Goal: Task Accomplishment & Management: Use online tool/utility

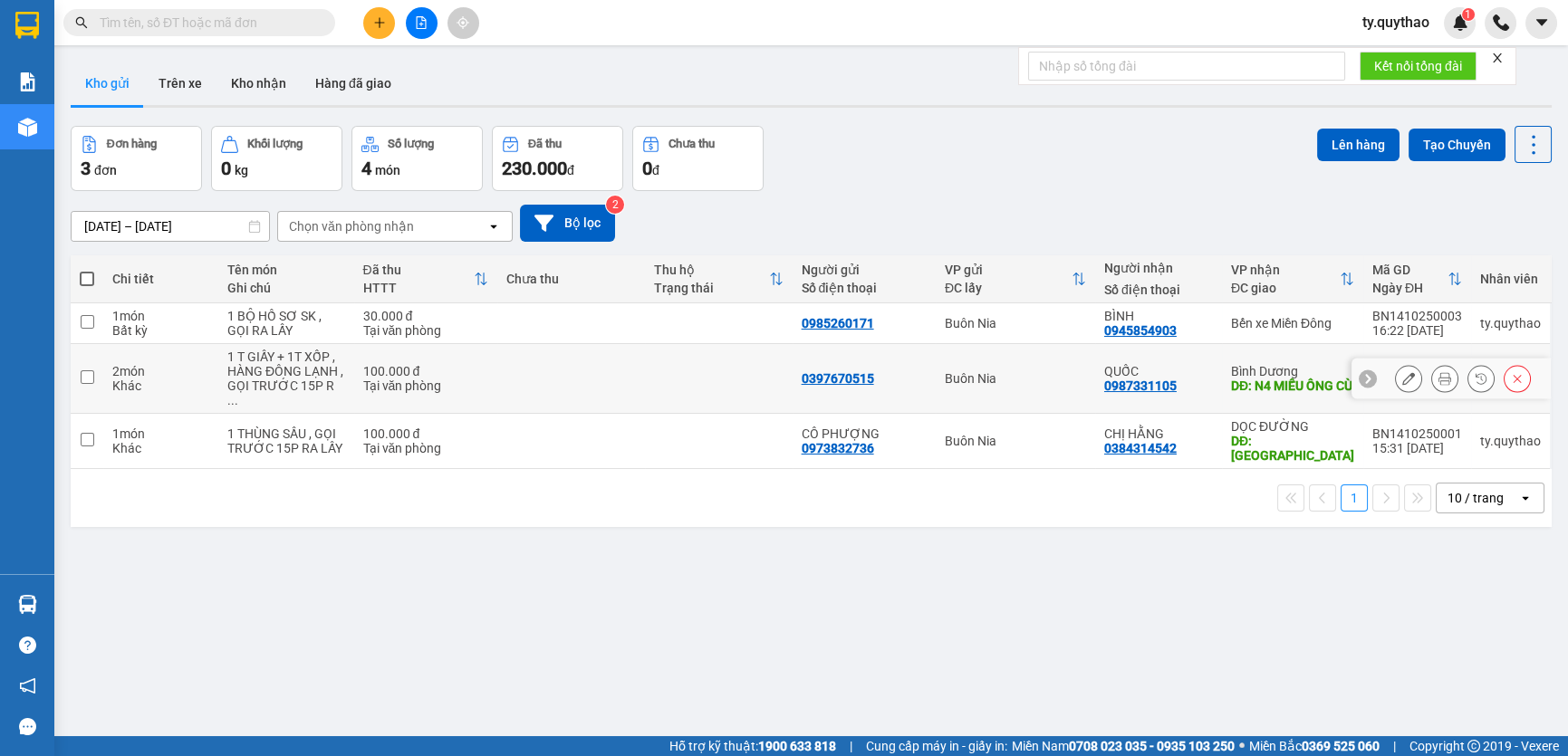
click at [88, 370] on input "checkbox" at bounding box center [87, 377] width 14 height 14
checkbox input "true"
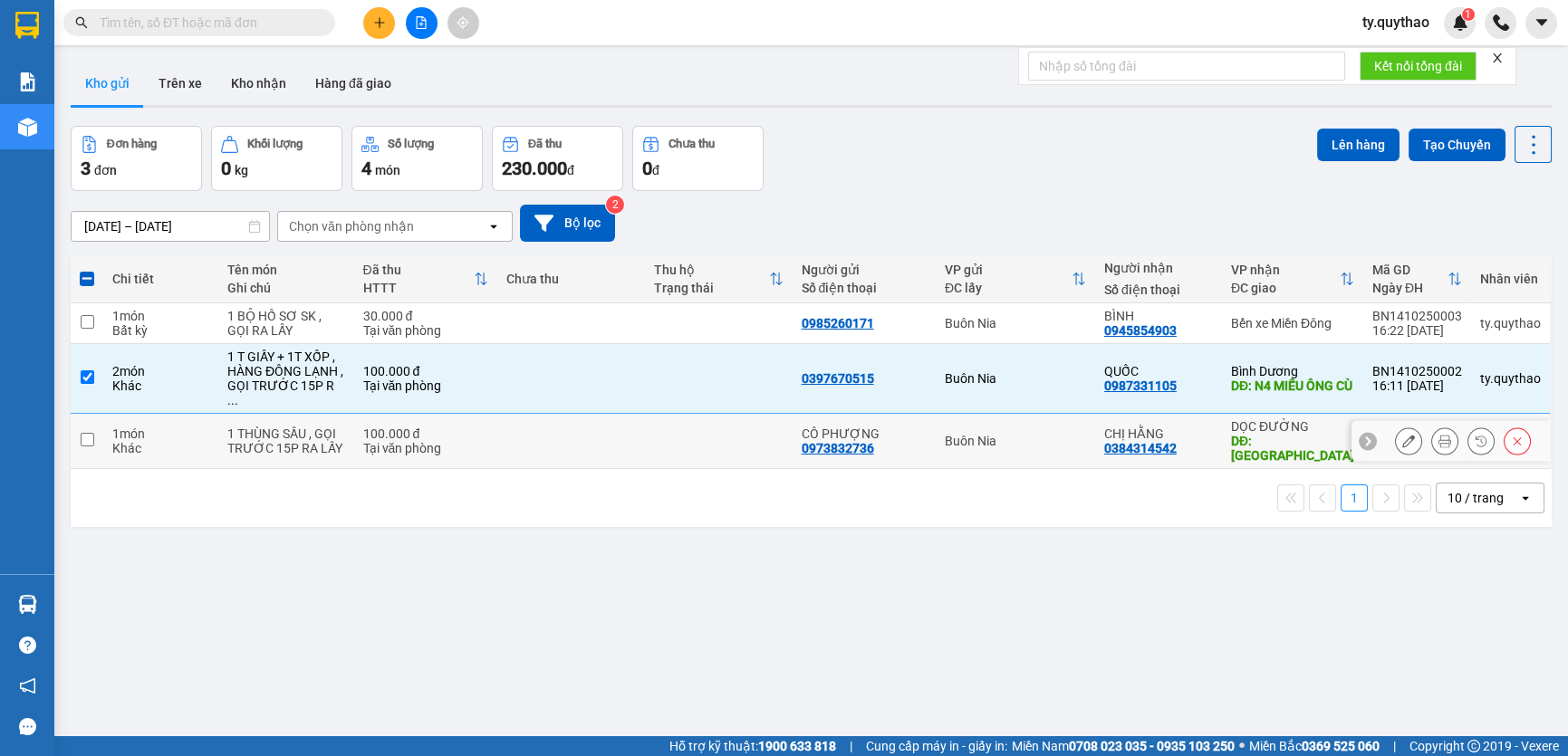
click at [84, 433] on input "checkbox" at bounding box center [87, 439] width 14 height 14
checkbox input "true"
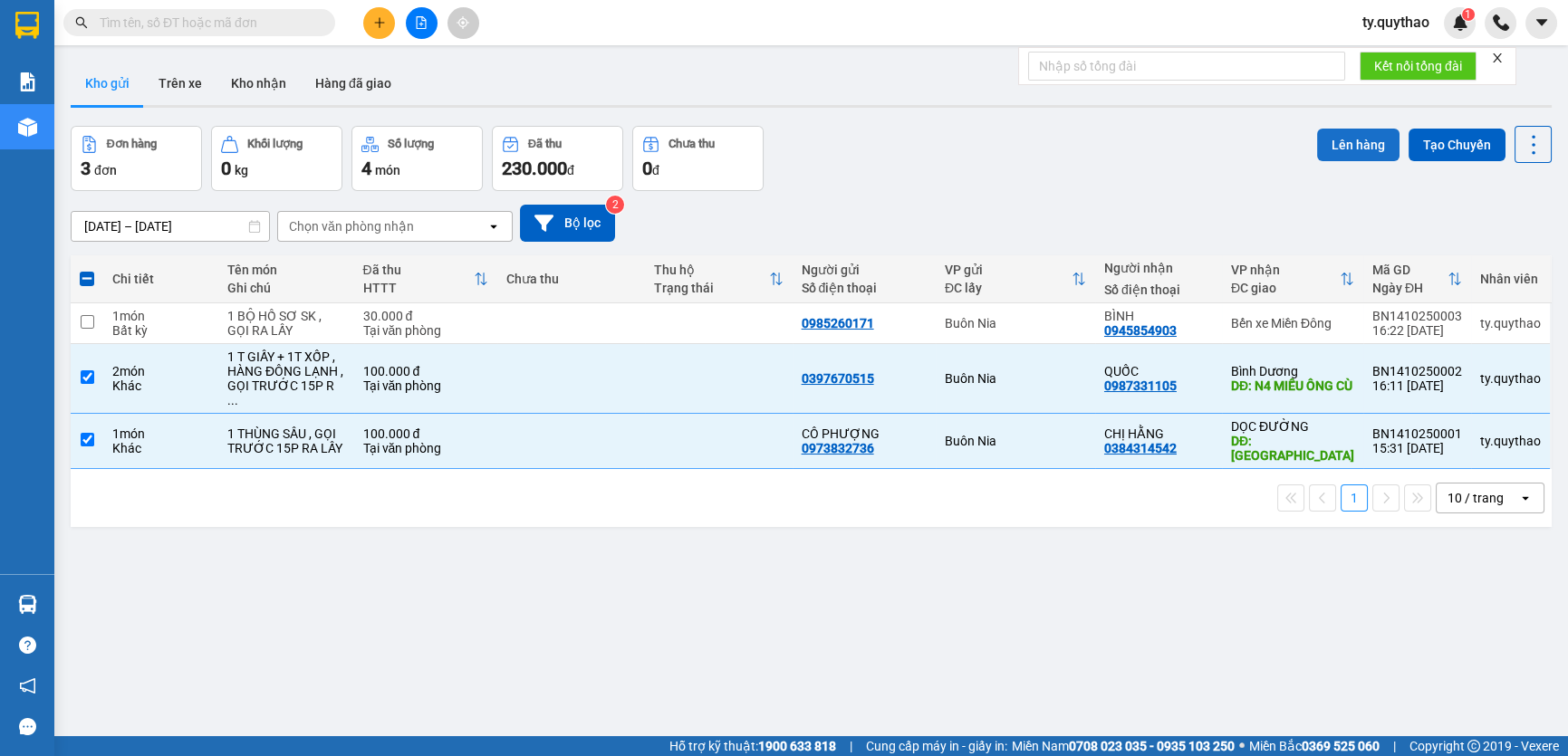
click at [1341, 140] on button "Lên hàng" at bounding box center [1358, 145] width 82 height 33
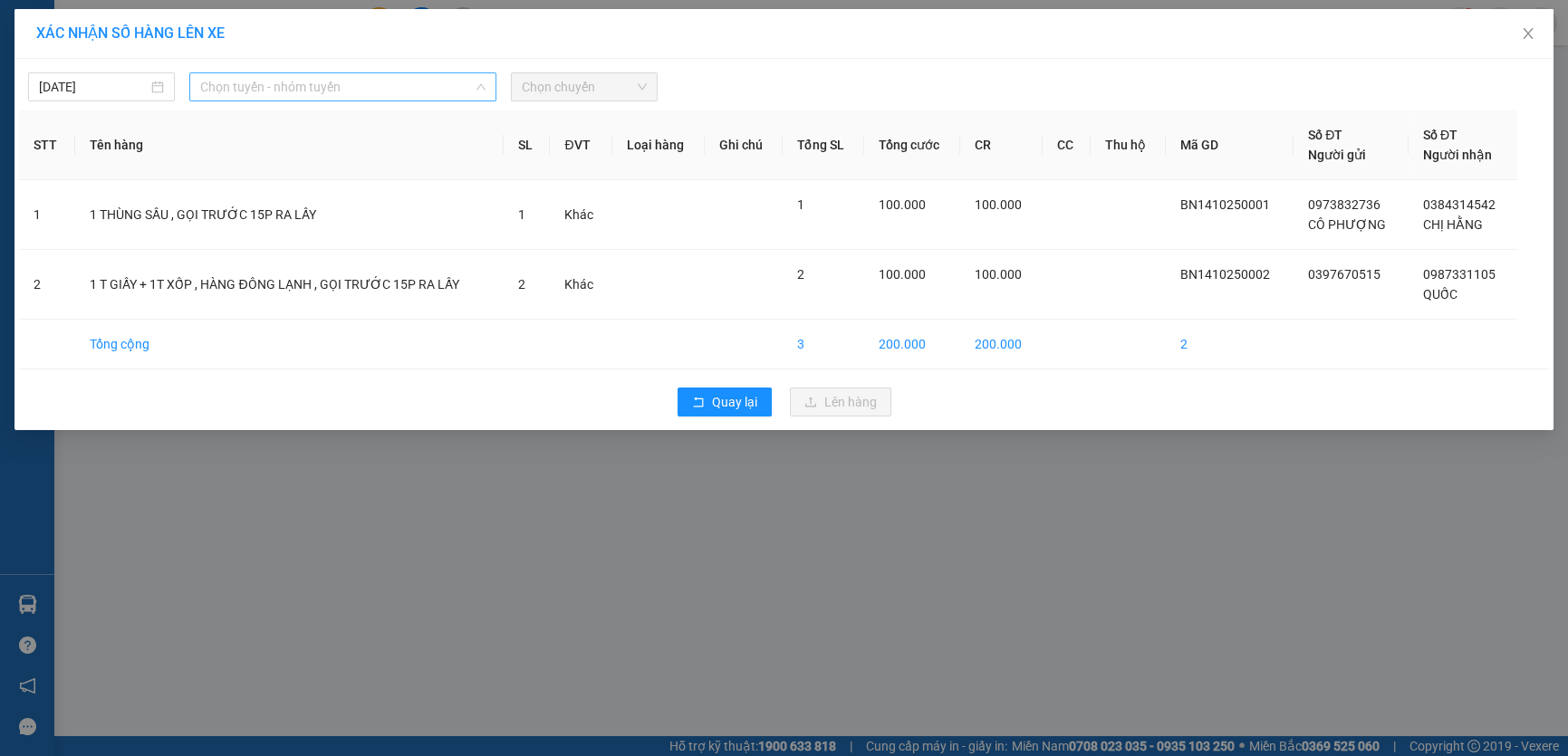
click at [335, 93] on span "Chọn tuyến - nhóm tuyến" at bounding box center [342, 87] width 285 height 27
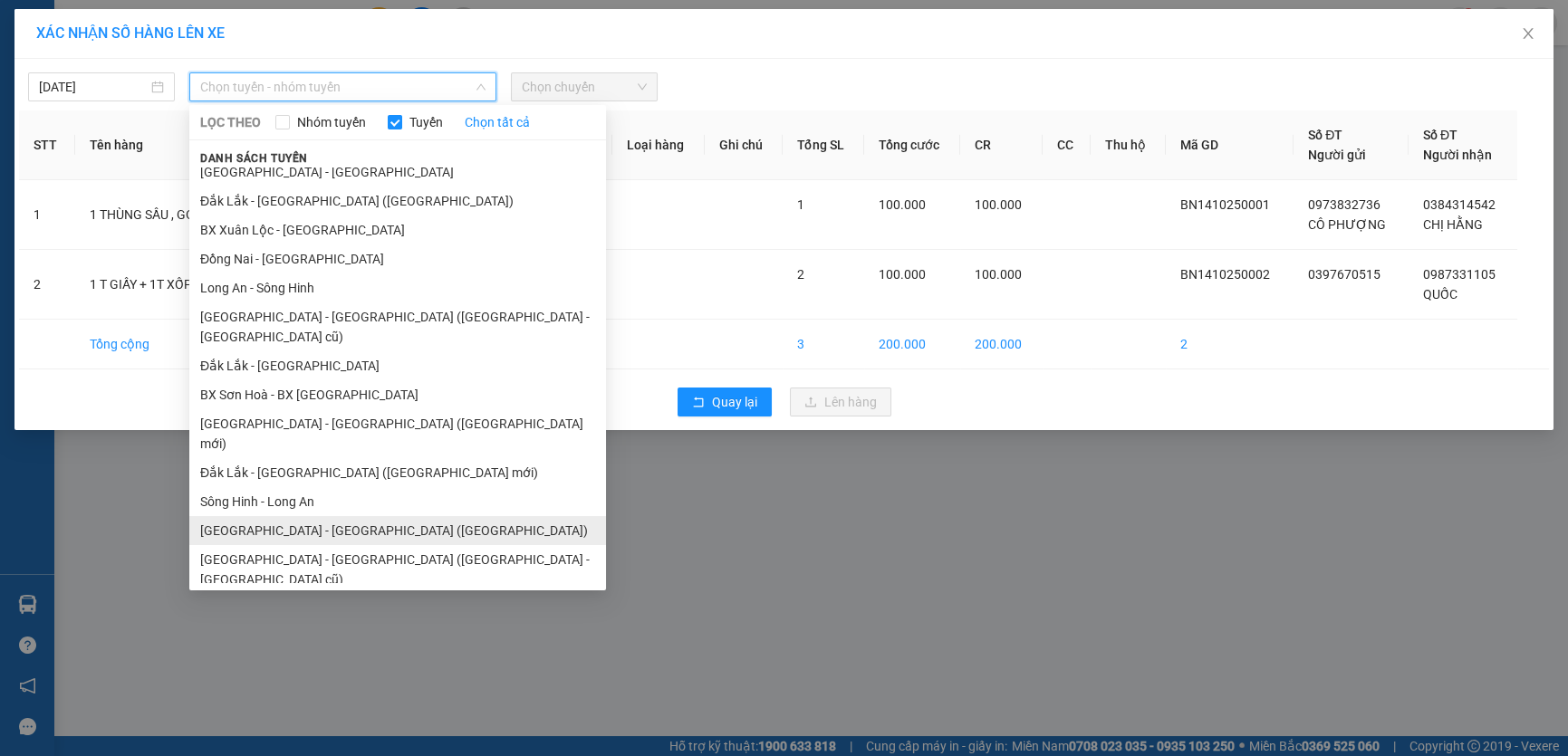
scroll to position [47, 0]
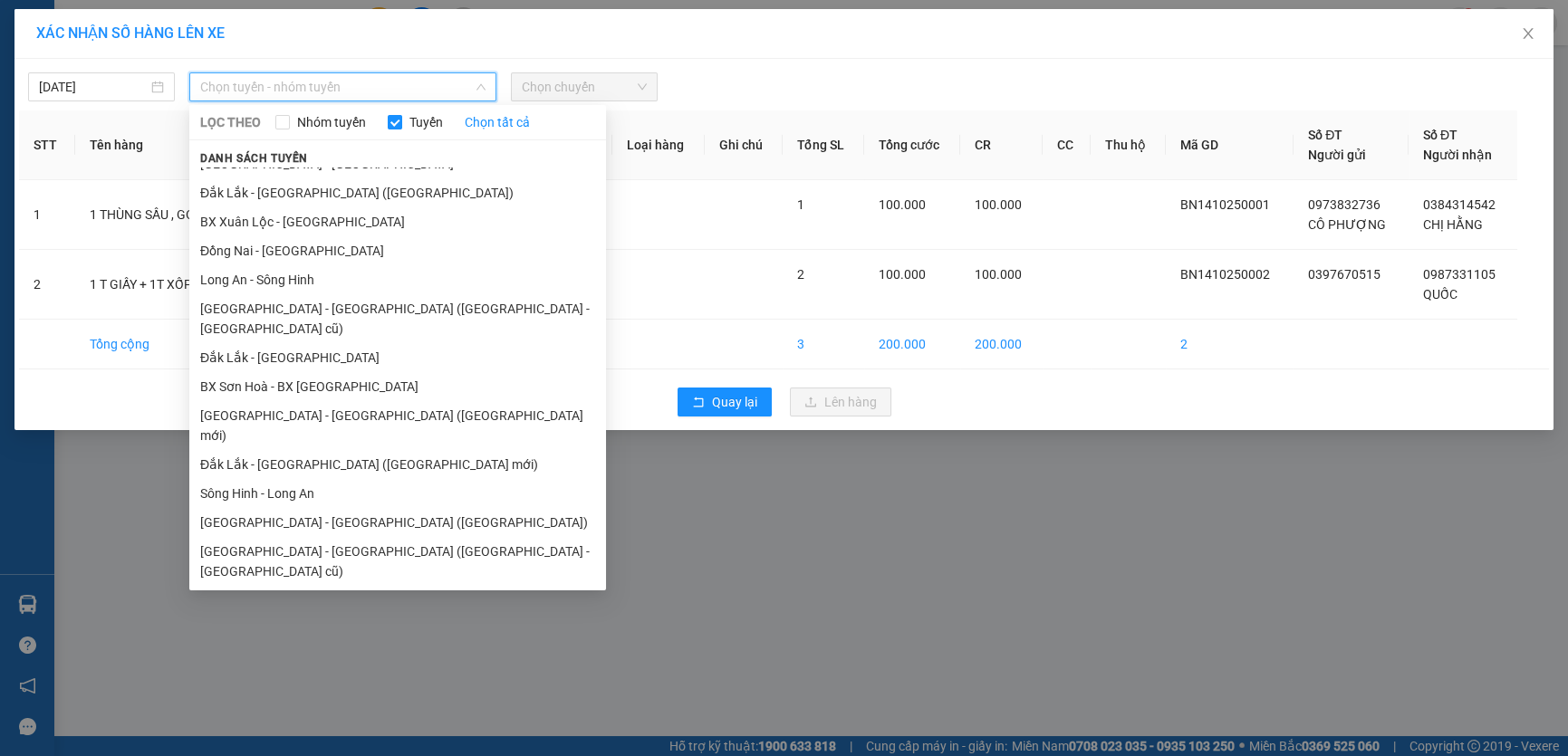
click at [384, 586] on li "[GEOGRAPHIC_DATA] - [GEOGRAPHIC_DATA]" at bounding box center [398, 600] width 417 height 29
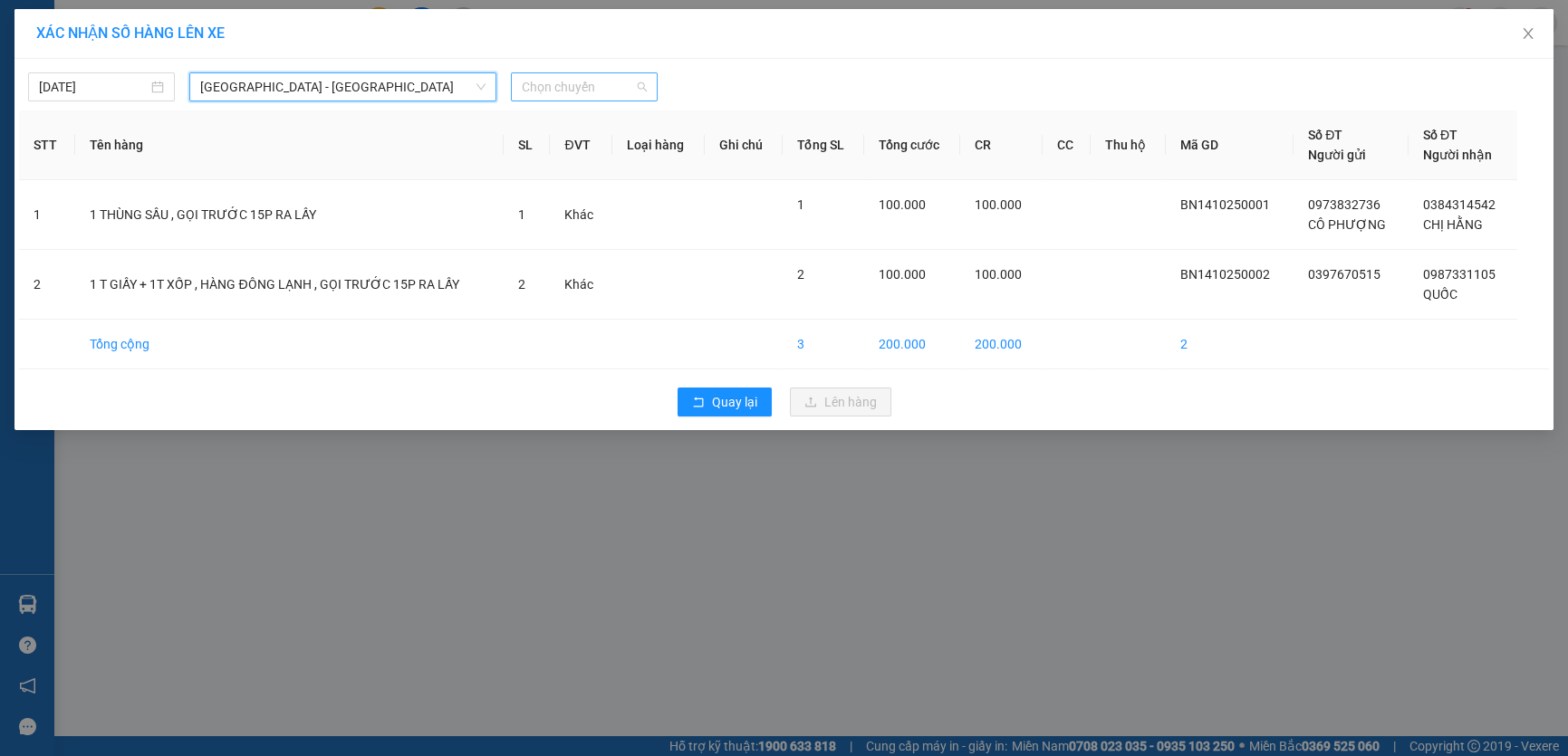
click at [571, 82] on span "Chọn chuyến" at bounding box center [584, 87] width 125 height 27
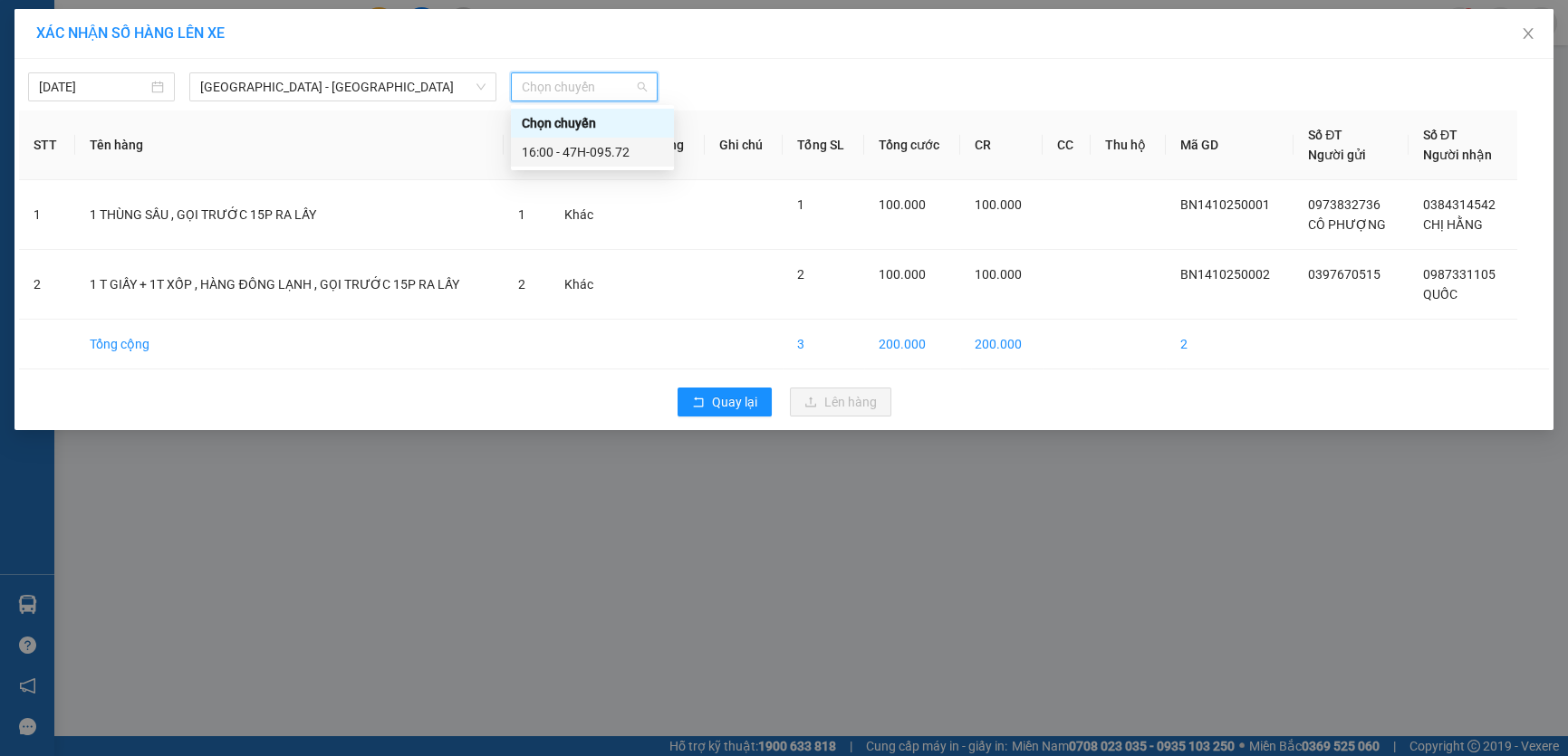
click at [613, 146] on div "16:00 - 47H-095.72" at bounding box center [592, 151] width 141 height 20
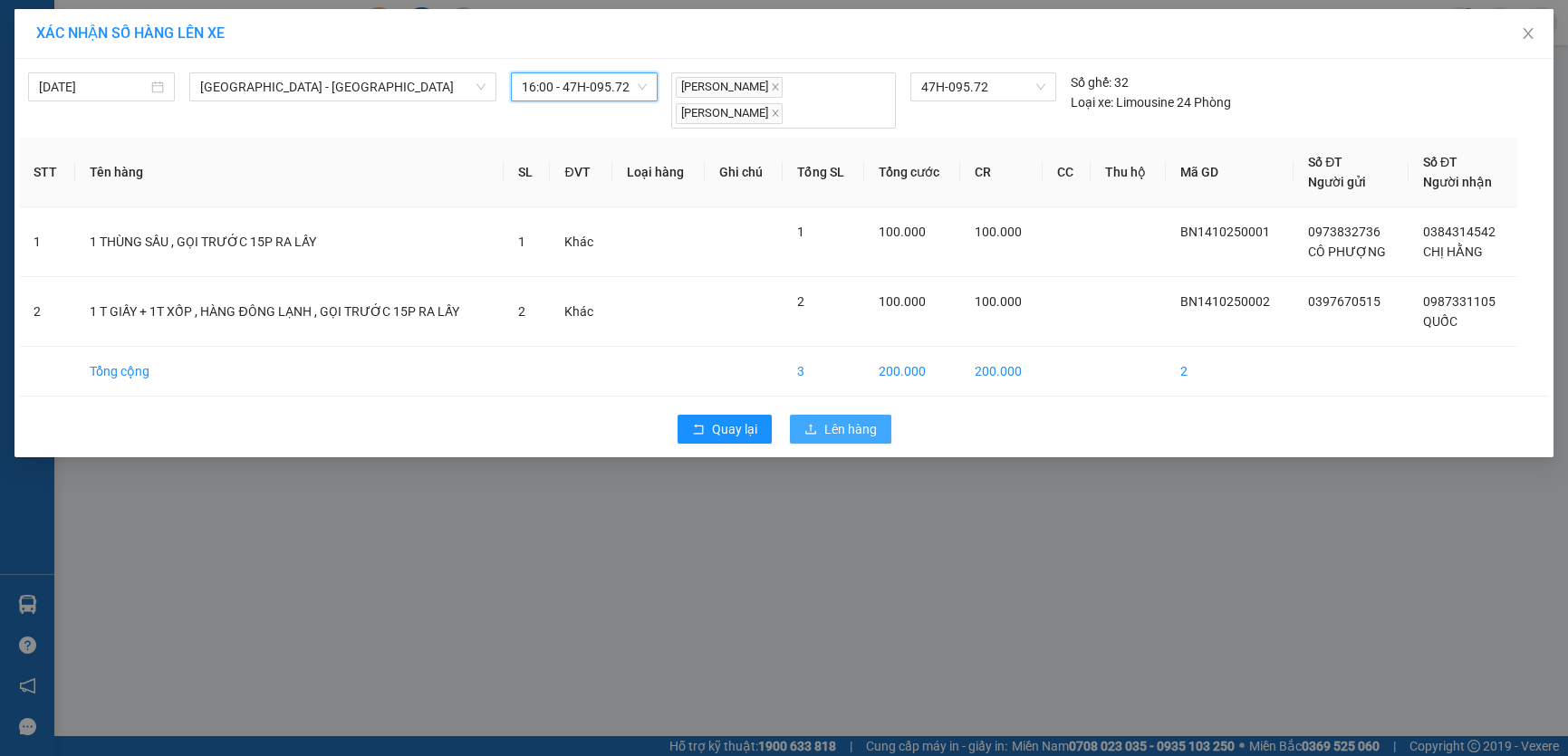
click at [860, 428] on span "Lên hàng" at bounding box center [850, 429] width 52 height 20
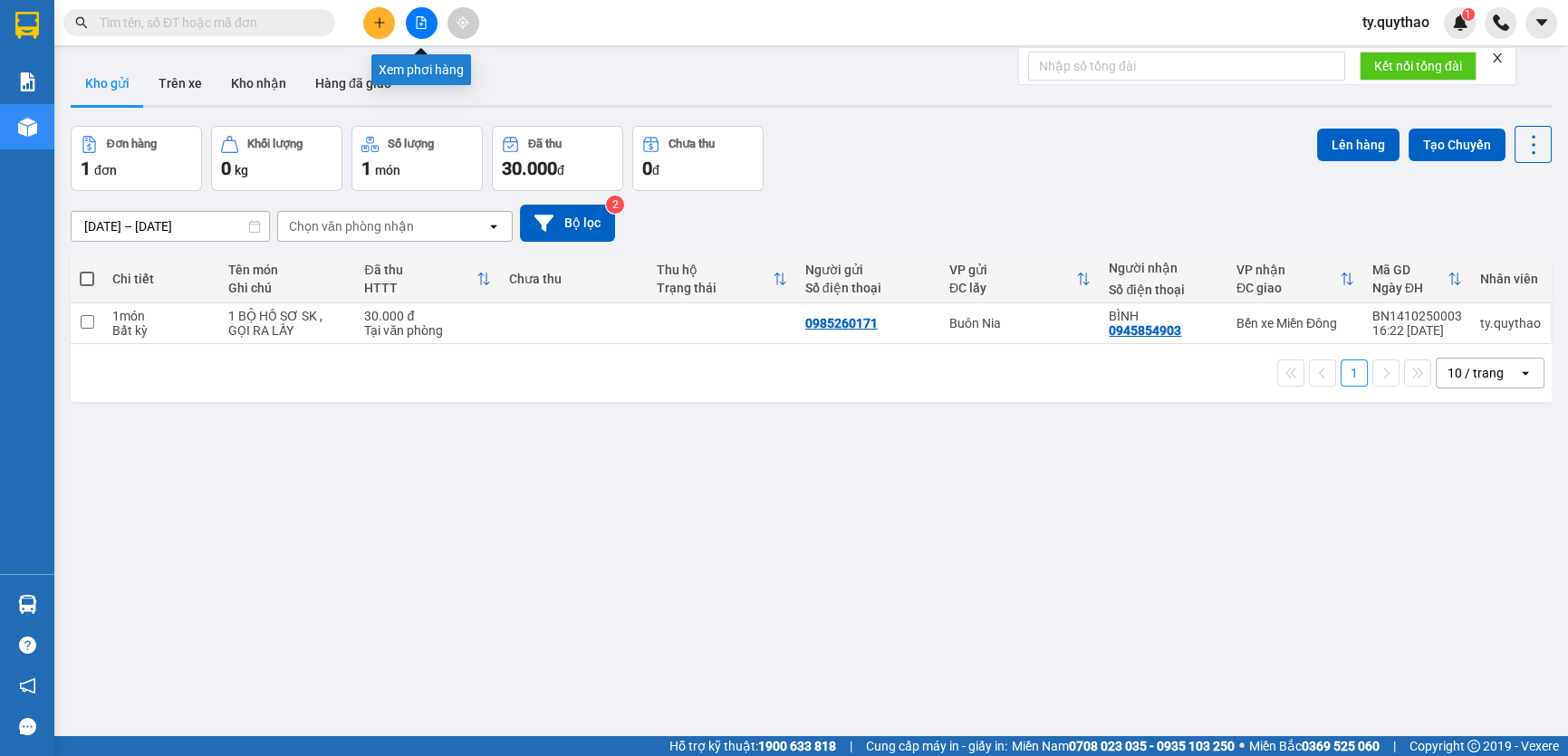
click at [422, 31] on button at bounding box center [421, 23] width 32 height 32
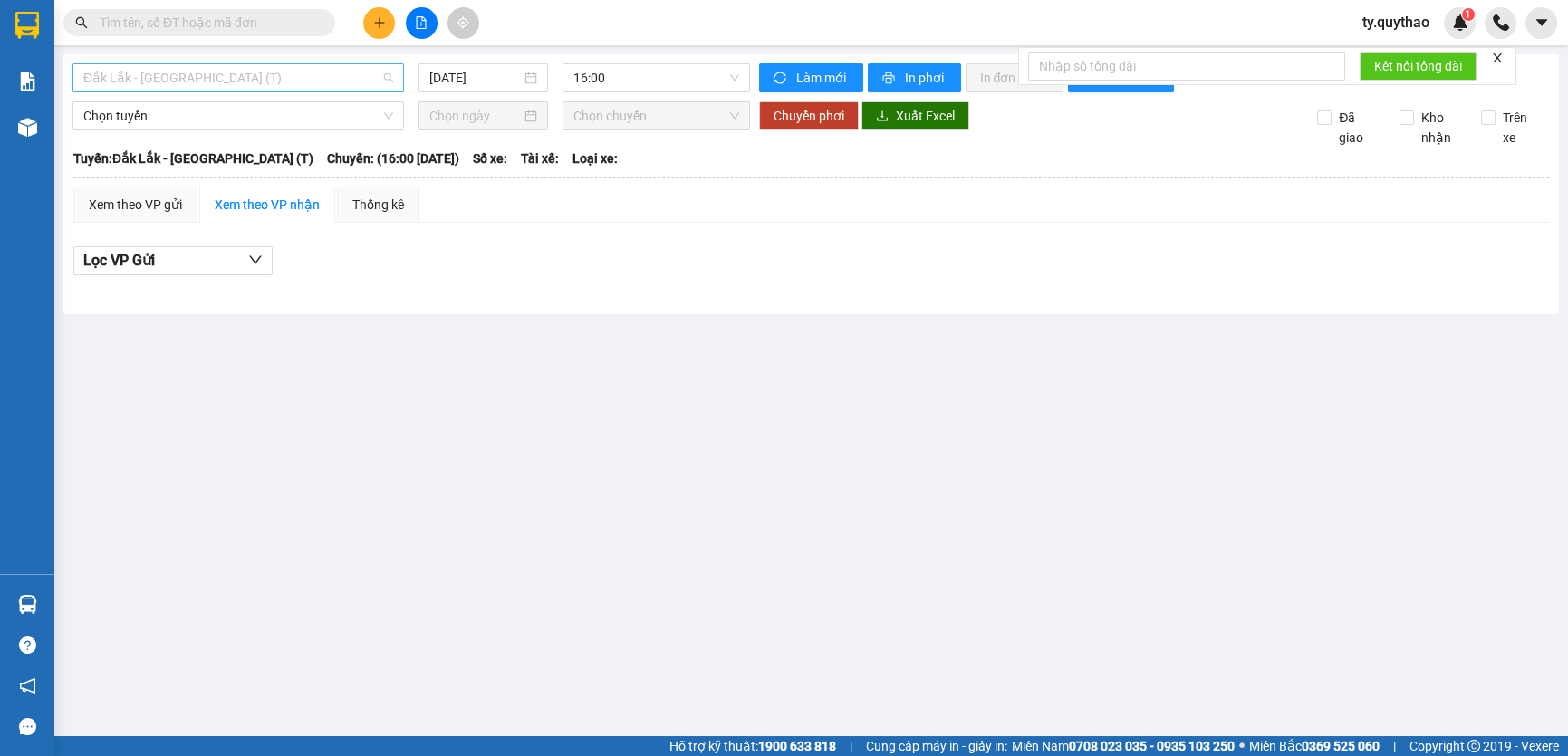
click at [285, 83] on span "Đắk Lắk - [GEOGRAPHIC_DATA] (T)" at bounding box center [237, 78] width 309 height 27
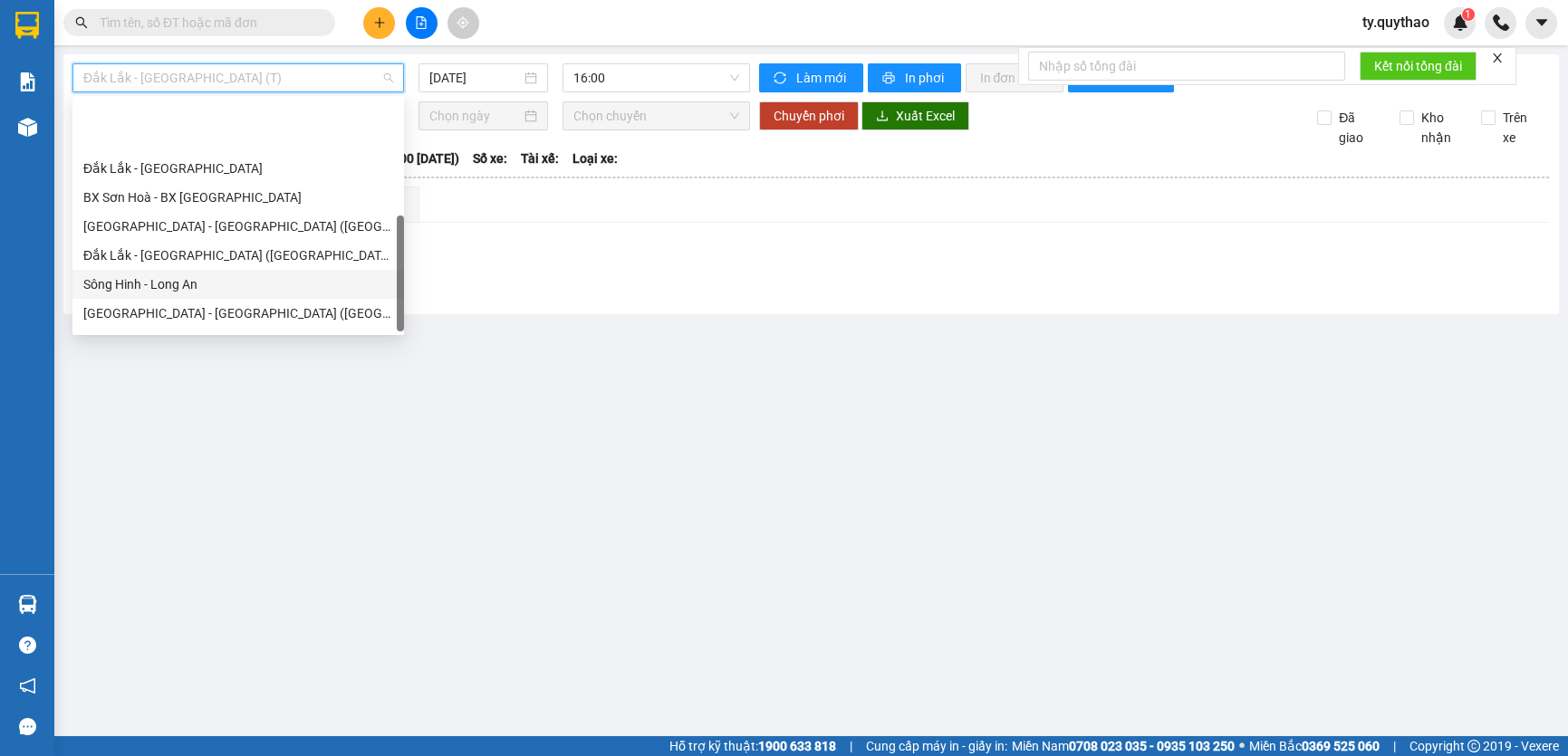
scroll to position [260, 0]
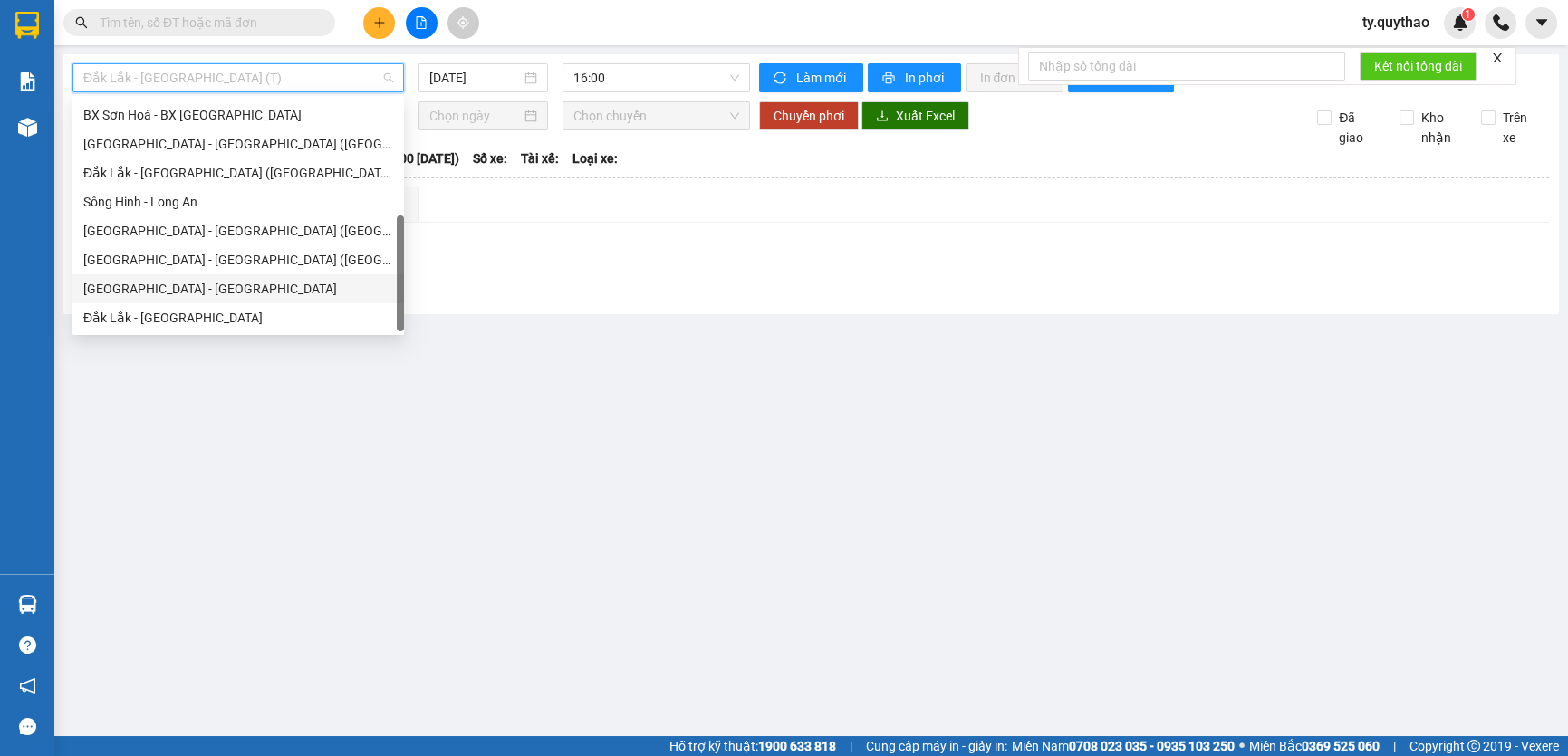
click at [237, 282] on div "[GEOGRAPHIC_DATA] - [GEOGRAPHIC_DATA]" at bounding box center [237, 289] width 309 height 20
type input "[DATE]"
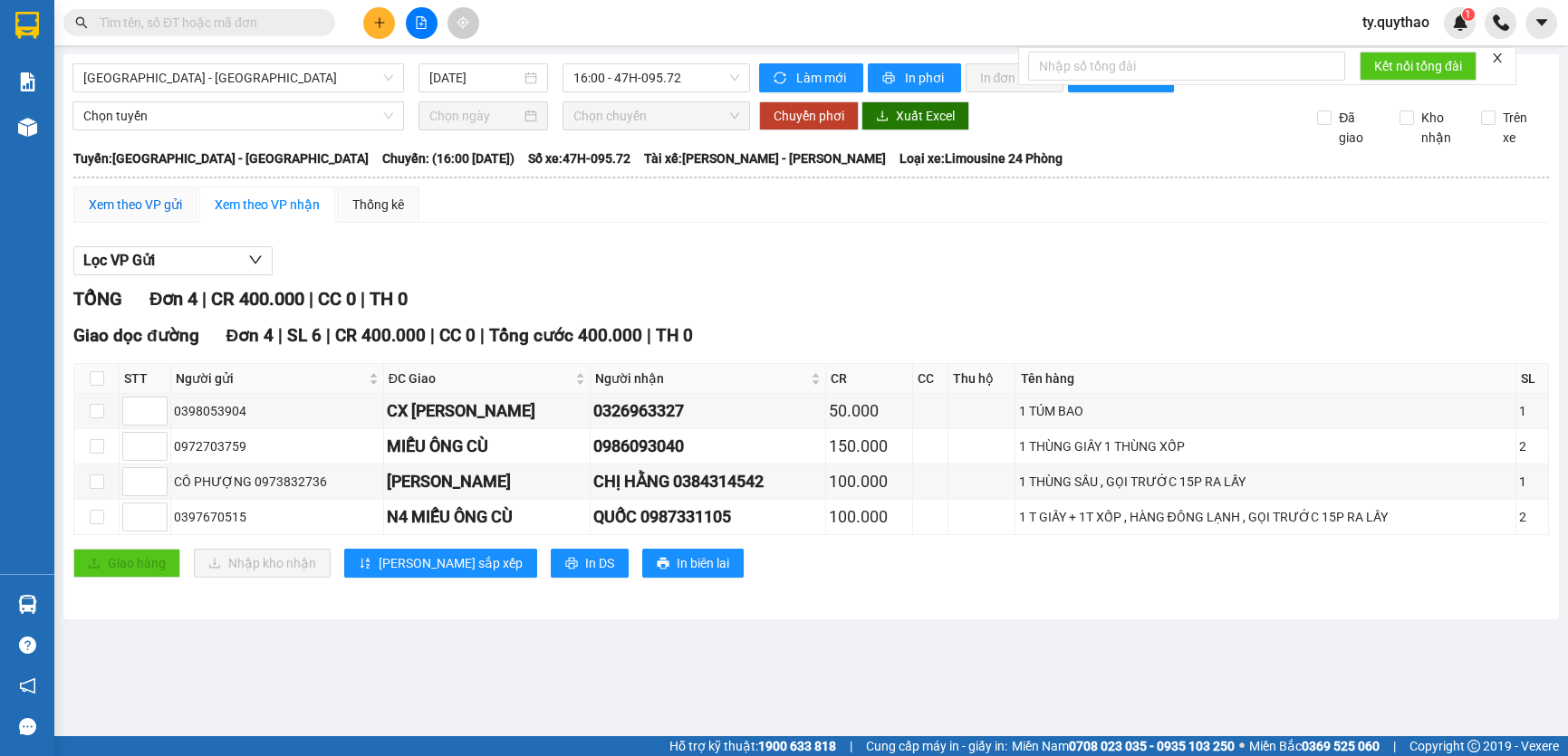
click at [152, 208] on div "Xem theo VP gửi" at bounding box center [135, 204] width 93 height 20
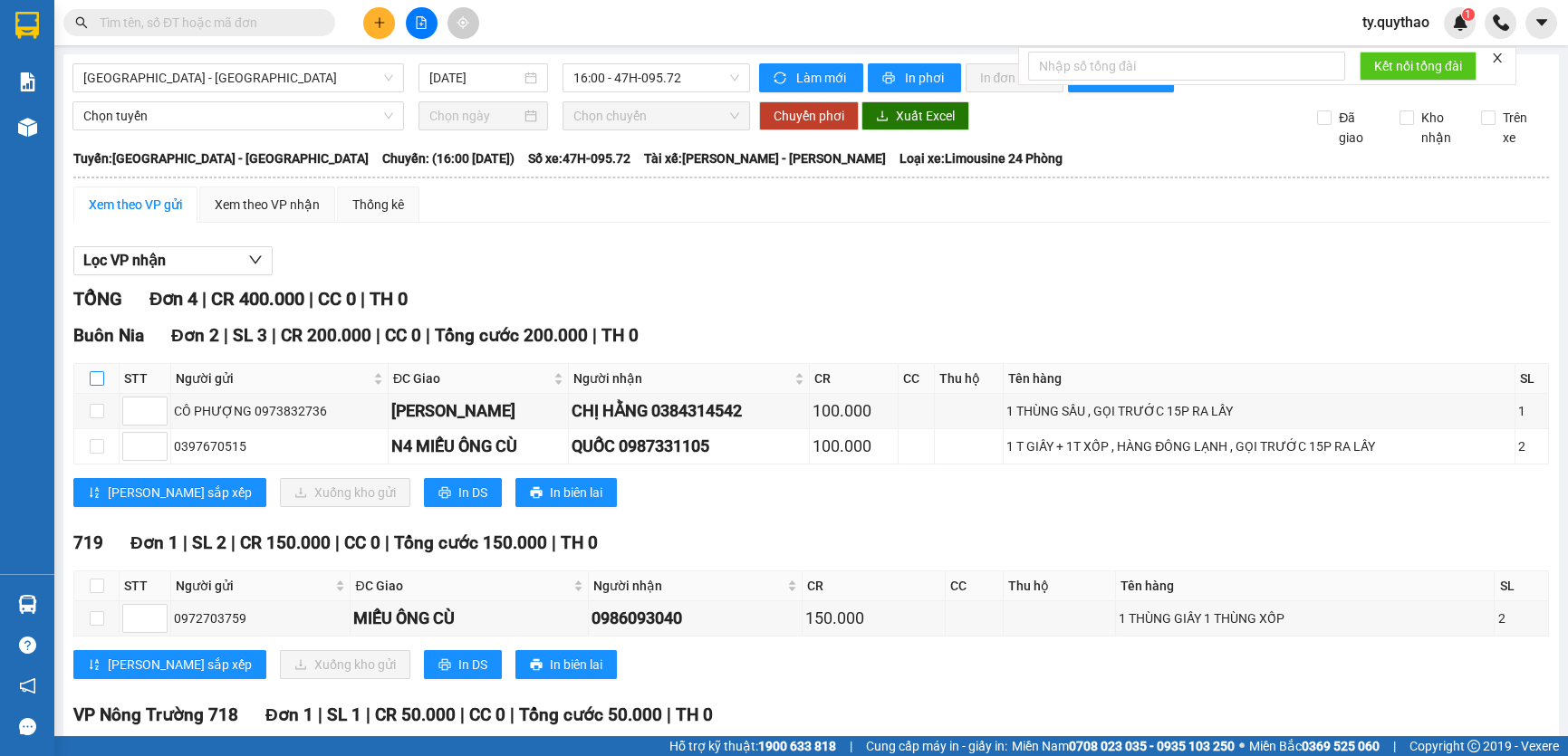
click at [91, 375] on input "checkbox" at bounding box center [97, 378] width 15 height 15
checkbox input "true"
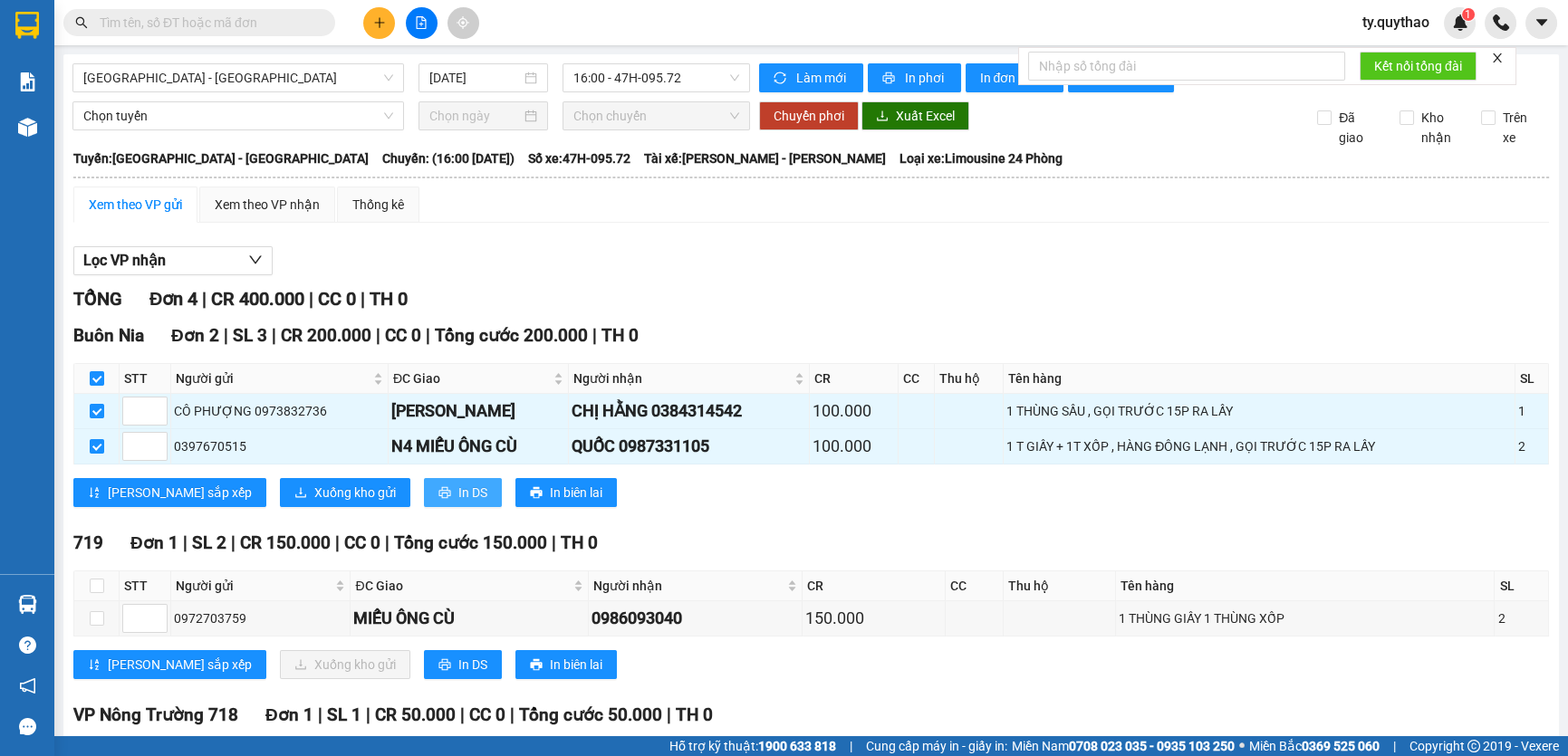
click at [458, 489] on span "In DS" at bounding box center [472, 492] width 29 height 20
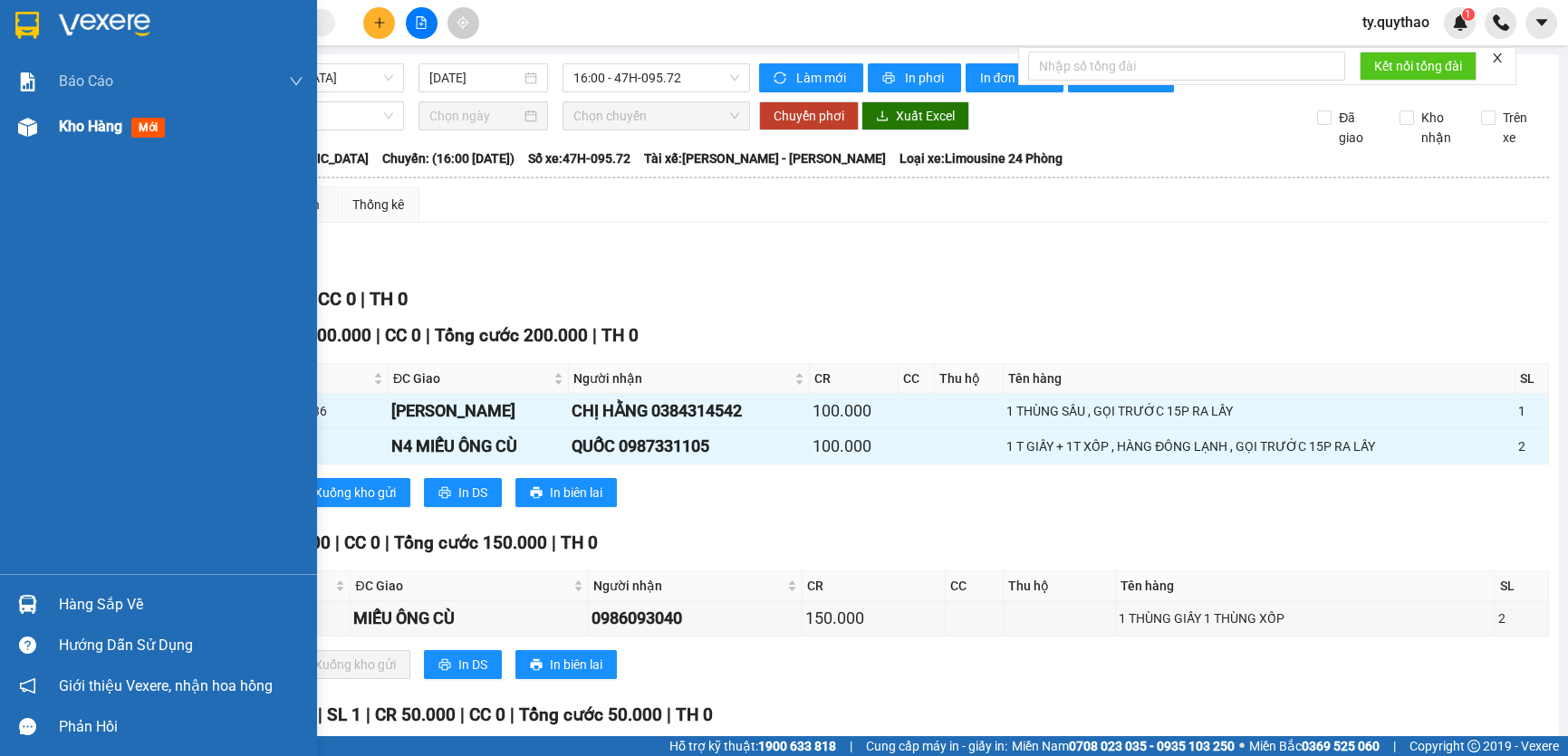
click at [55, 127] on div "Kho hàng mới" at bounding box center [158, 126] width 317 height 45
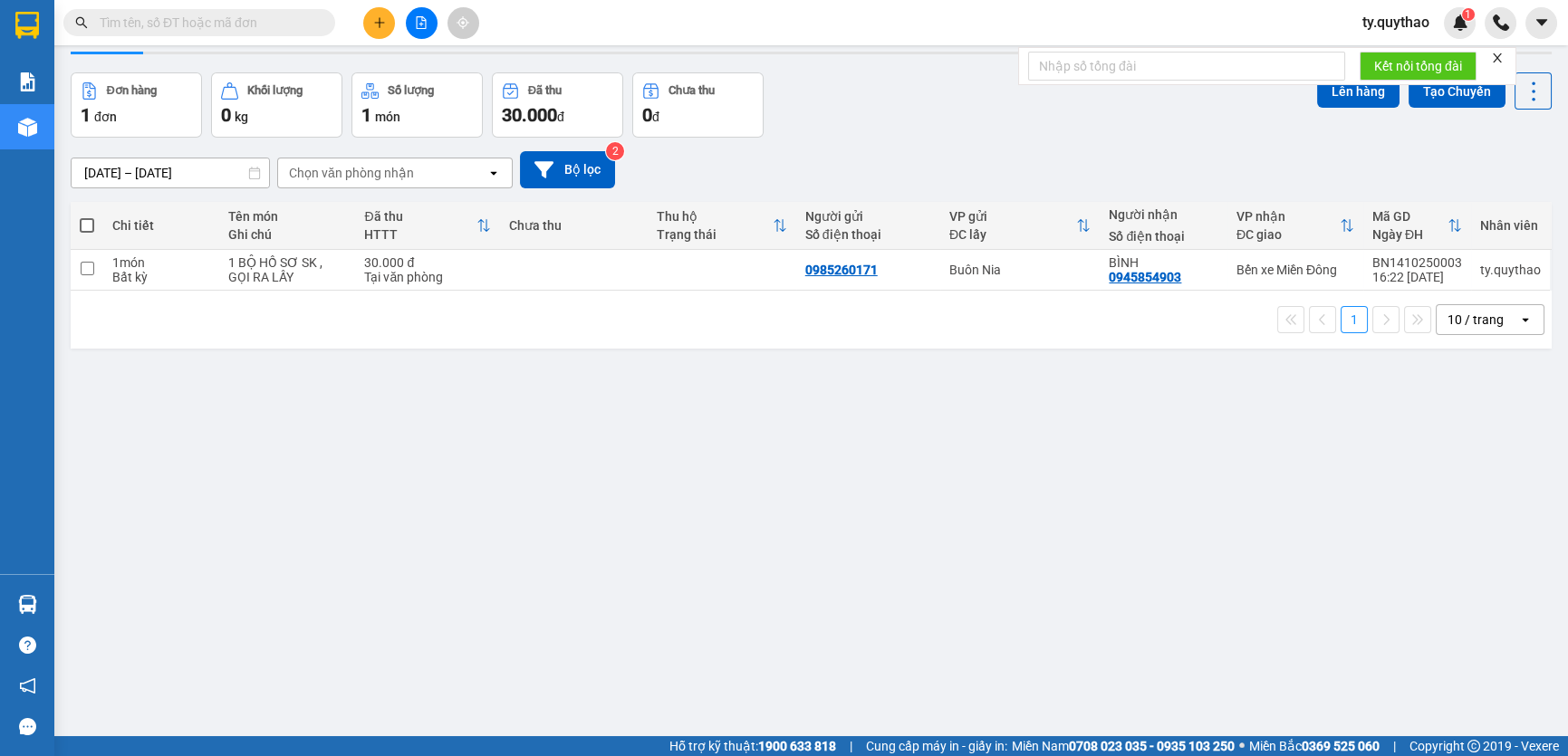
scroll to position [81, 0]
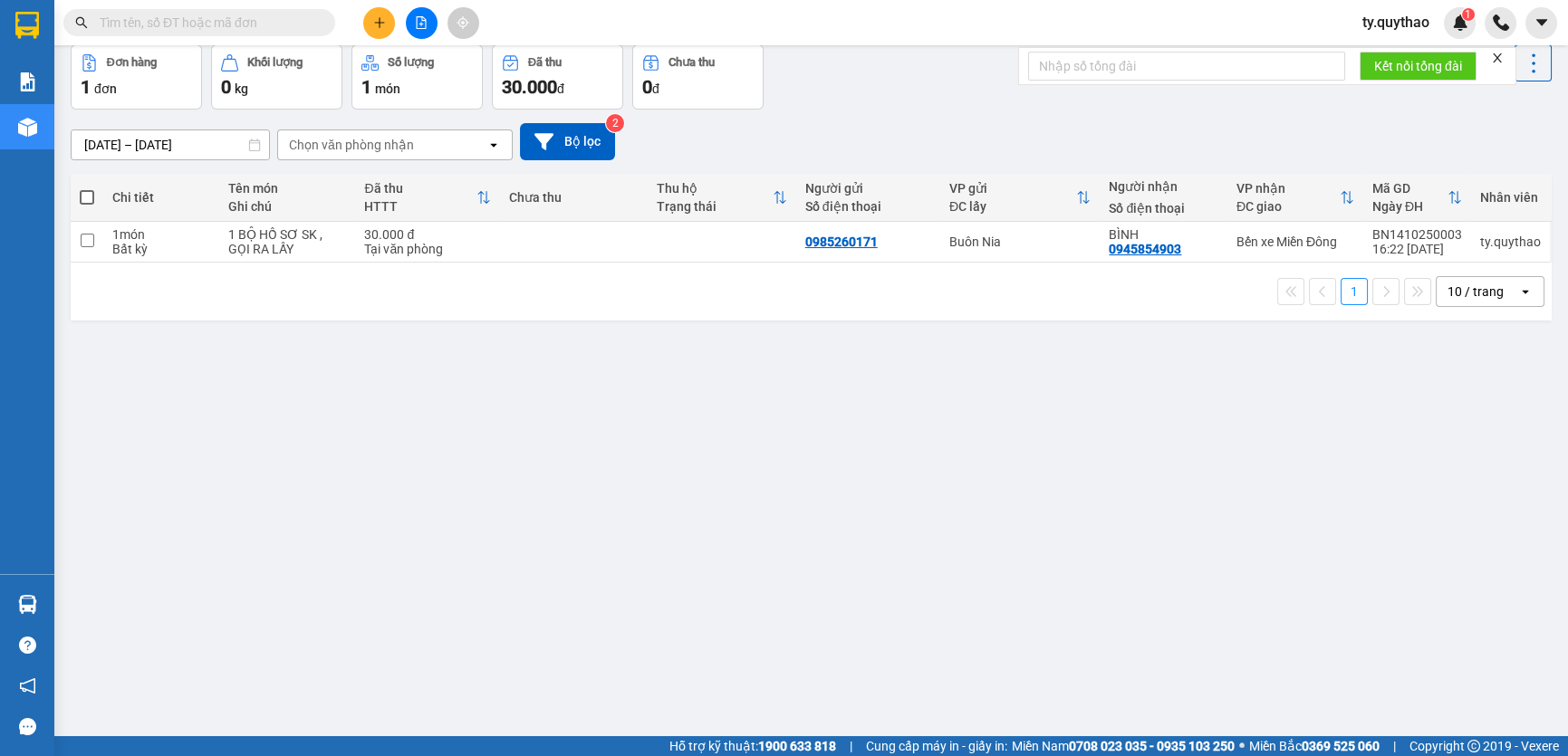
click at [83, 189] on label at bounding box center [87, 197] width 15 height 18
click at [87, 189] on input "checkbox" at bounding box center [87, 189] width 0 height 0
checkbox input "true"
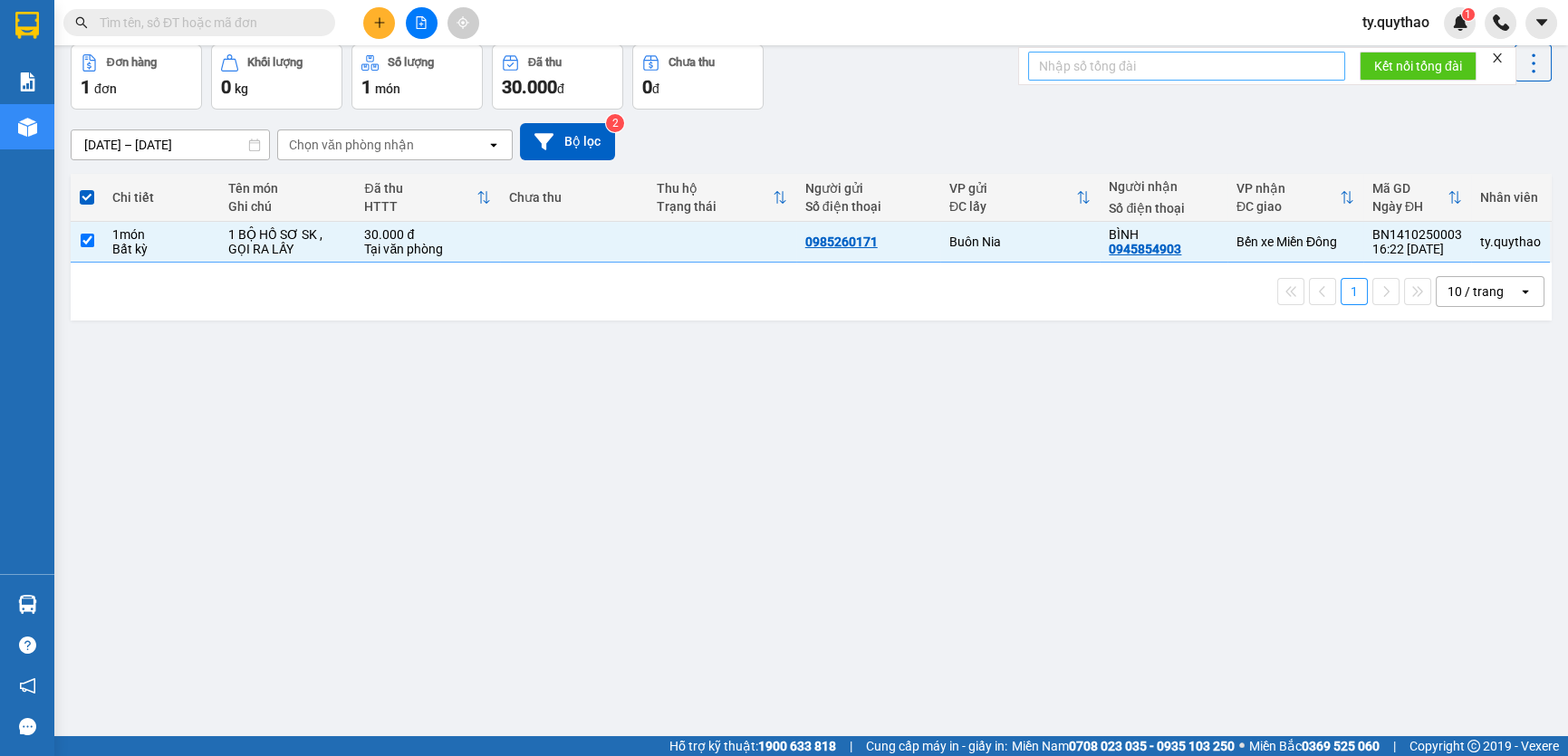
scroll to position [0, 0]
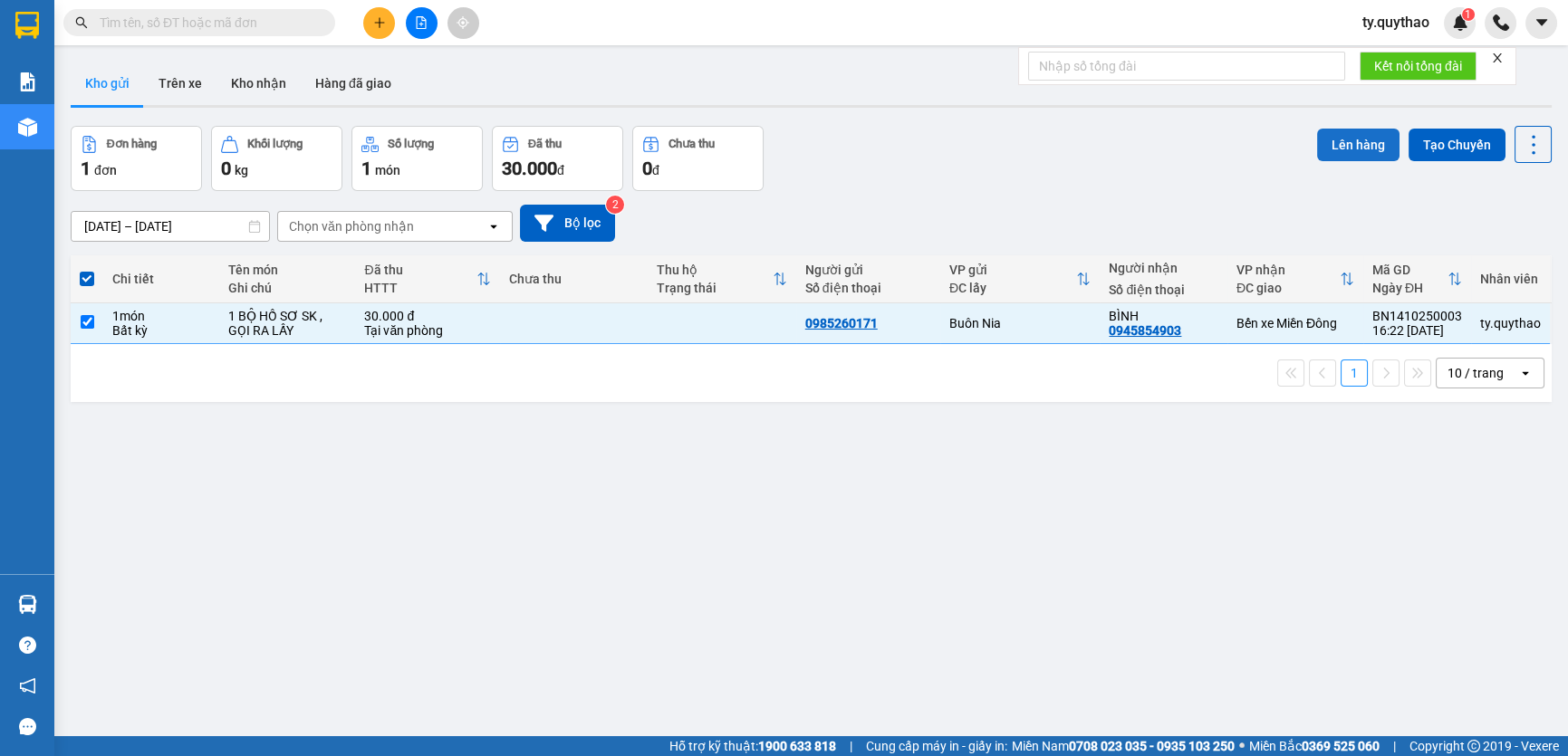
click at [1335, 149] on button "Lên hàng" at bounding box center [1358, 145] width 82 height 33
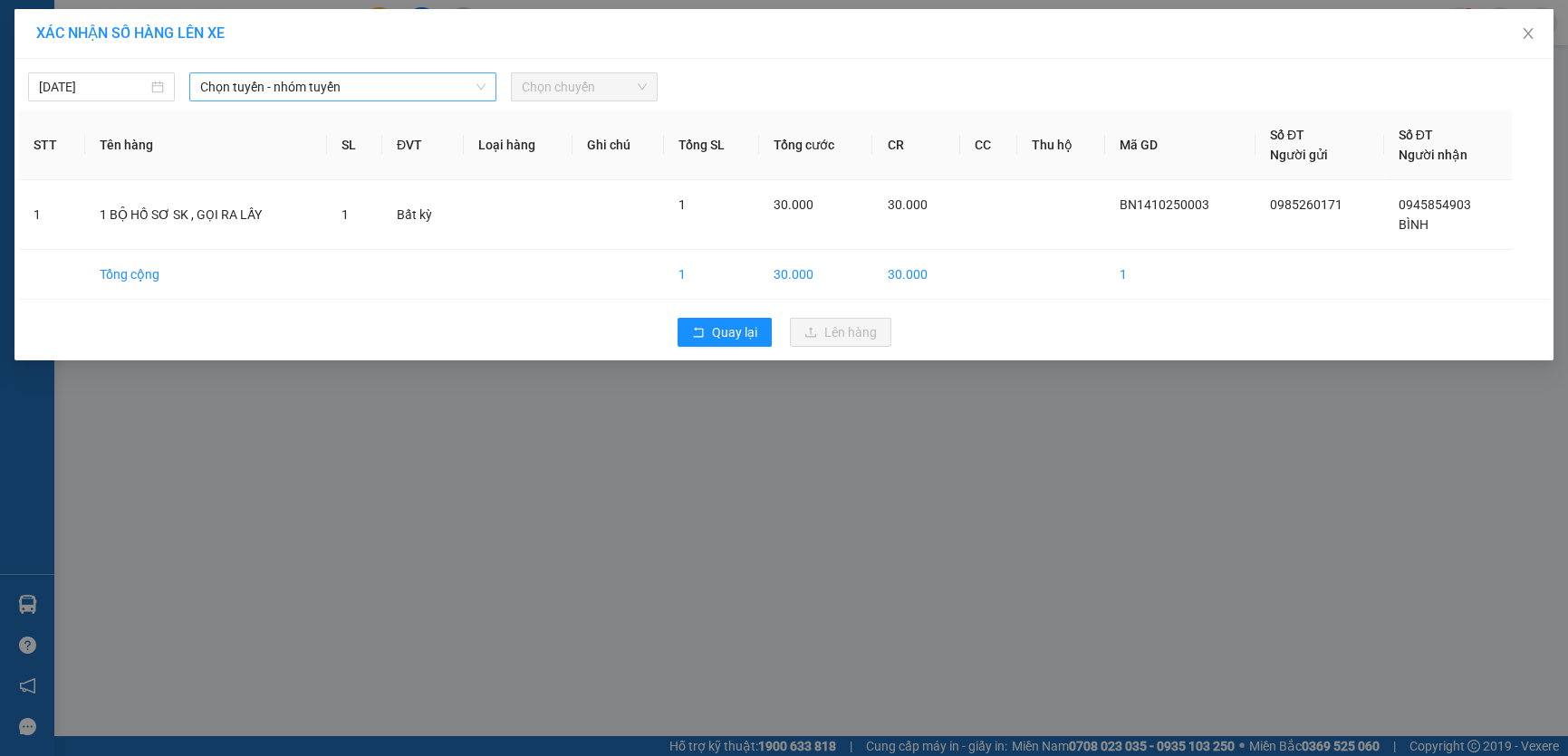
click at [423, 90] on span "Chọn tuyến - nhóm tuyến" at bounding box center [342, 87] width 285 height 27
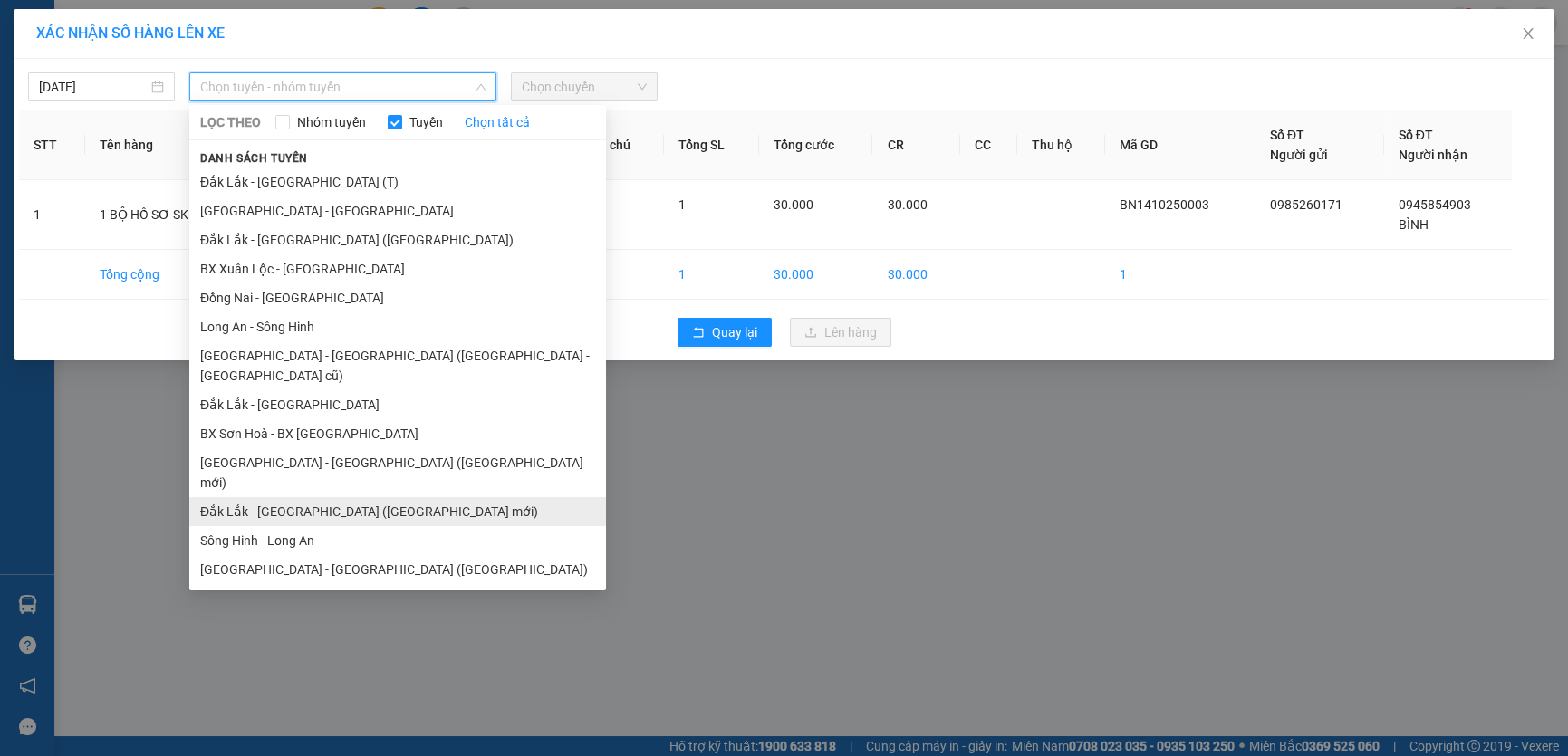
click at [411, 497] on li "Đắk Lắk - [GEOGRAPHIC_DATA] ([GEOGRAPHIC_DATA] mới)" at bounding box center [398, 511] width 417 height 29
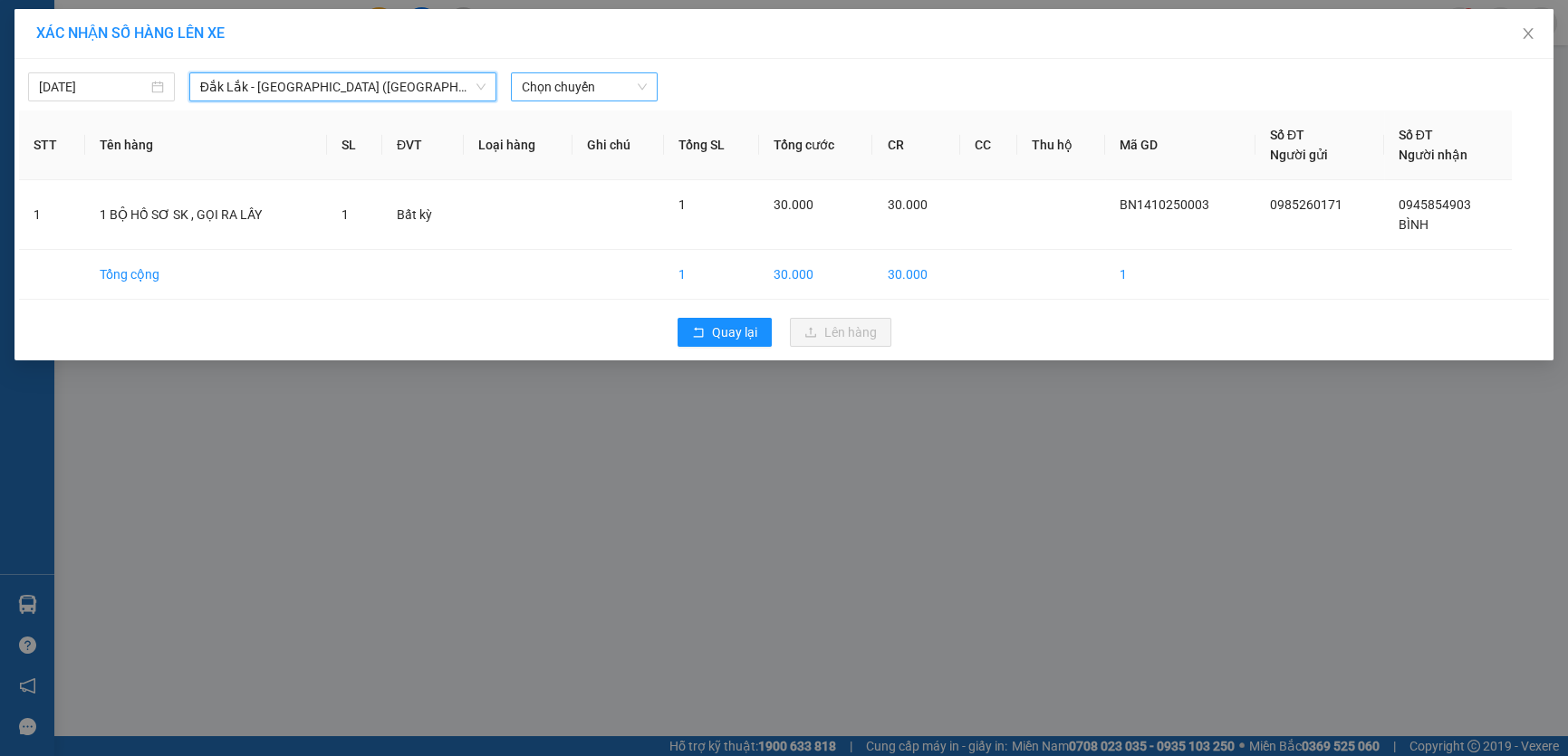
click at [603, 89] on span "Chọn chuyến" at bounding box center [584, 87] width 125 height 27
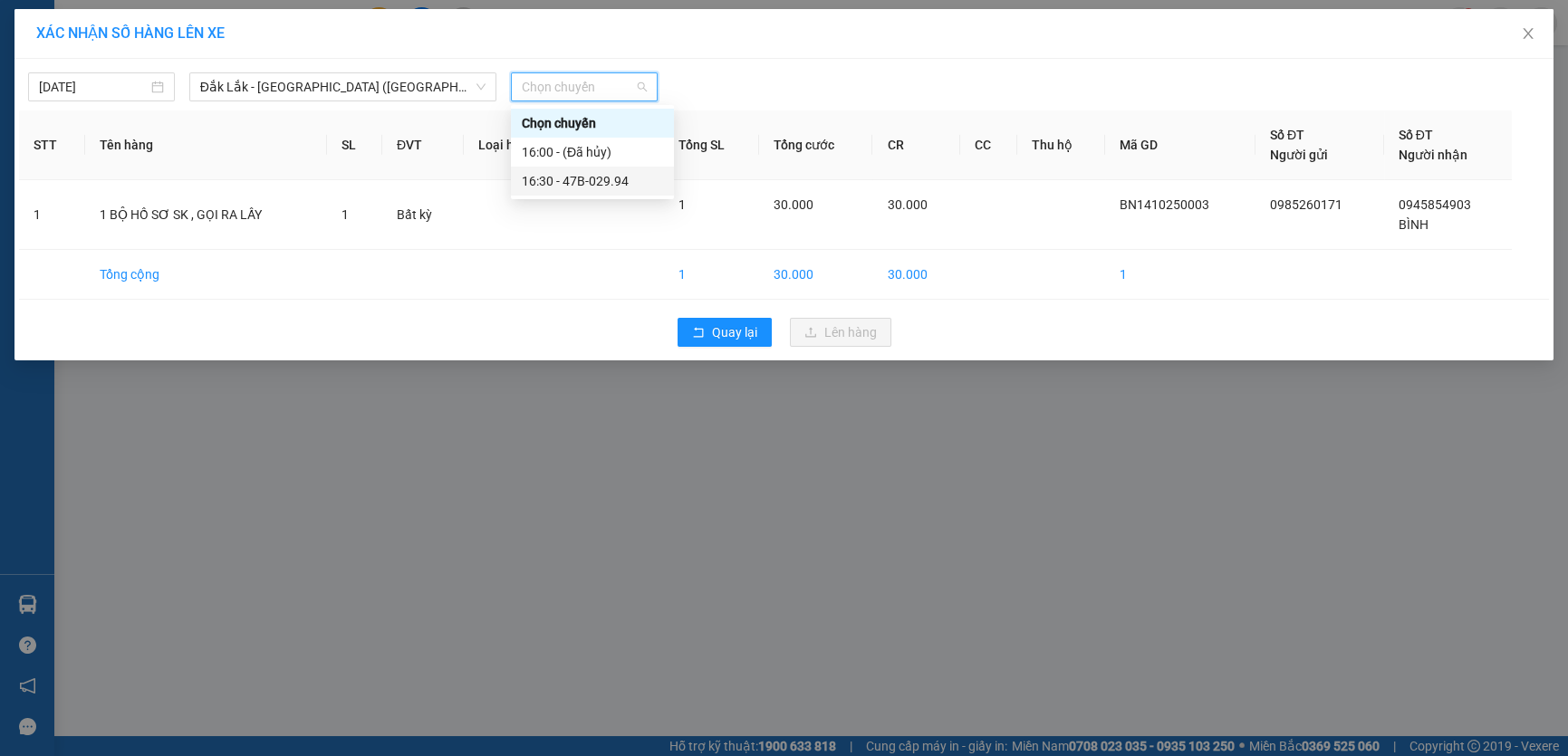
click at [634, 191] on div "16:30 - 47B-029.94" at bounding box center [592, 180] width 141 height 20
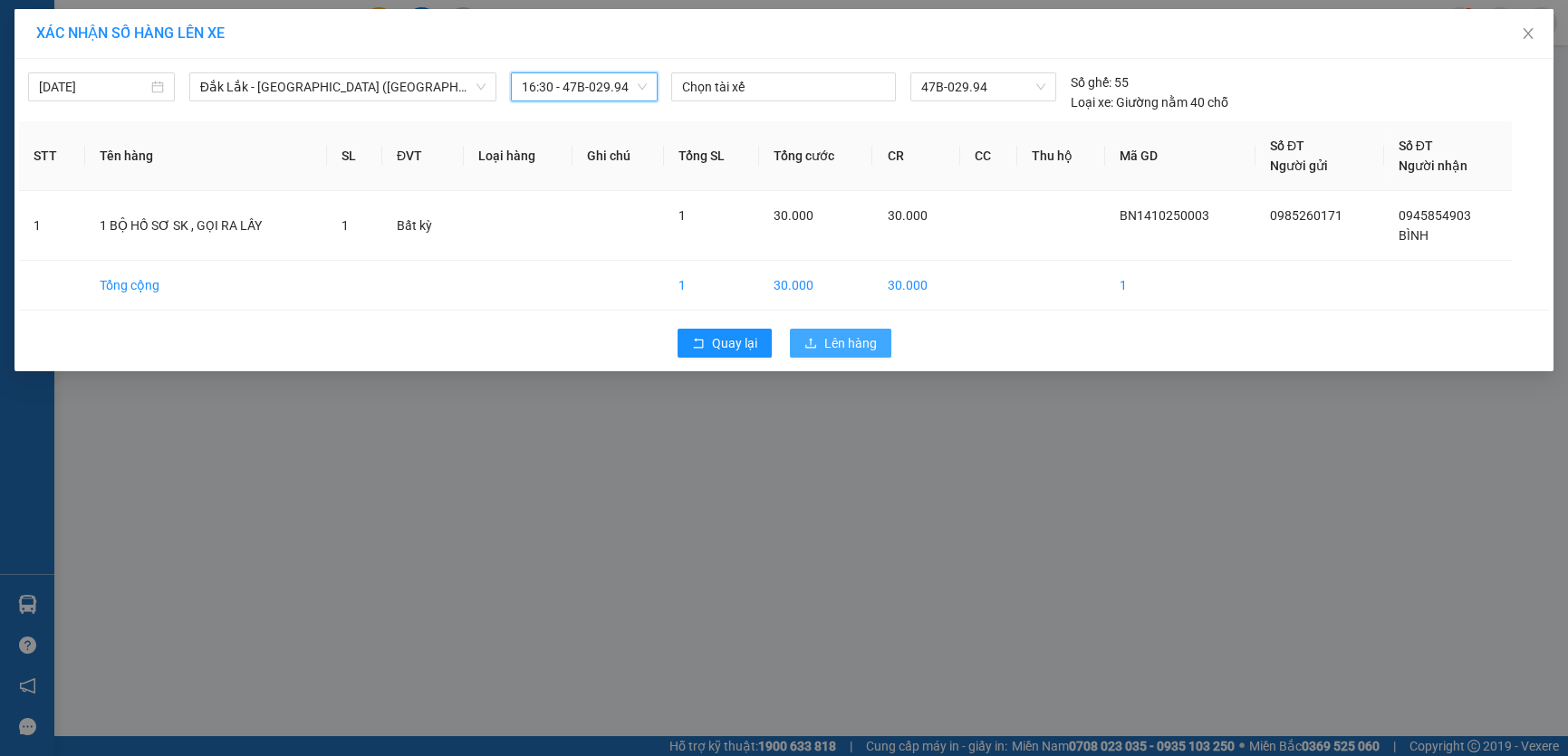
click at [876, 344] on button "Lên hàng" at bounding box center [840, 343] width 102 height 29
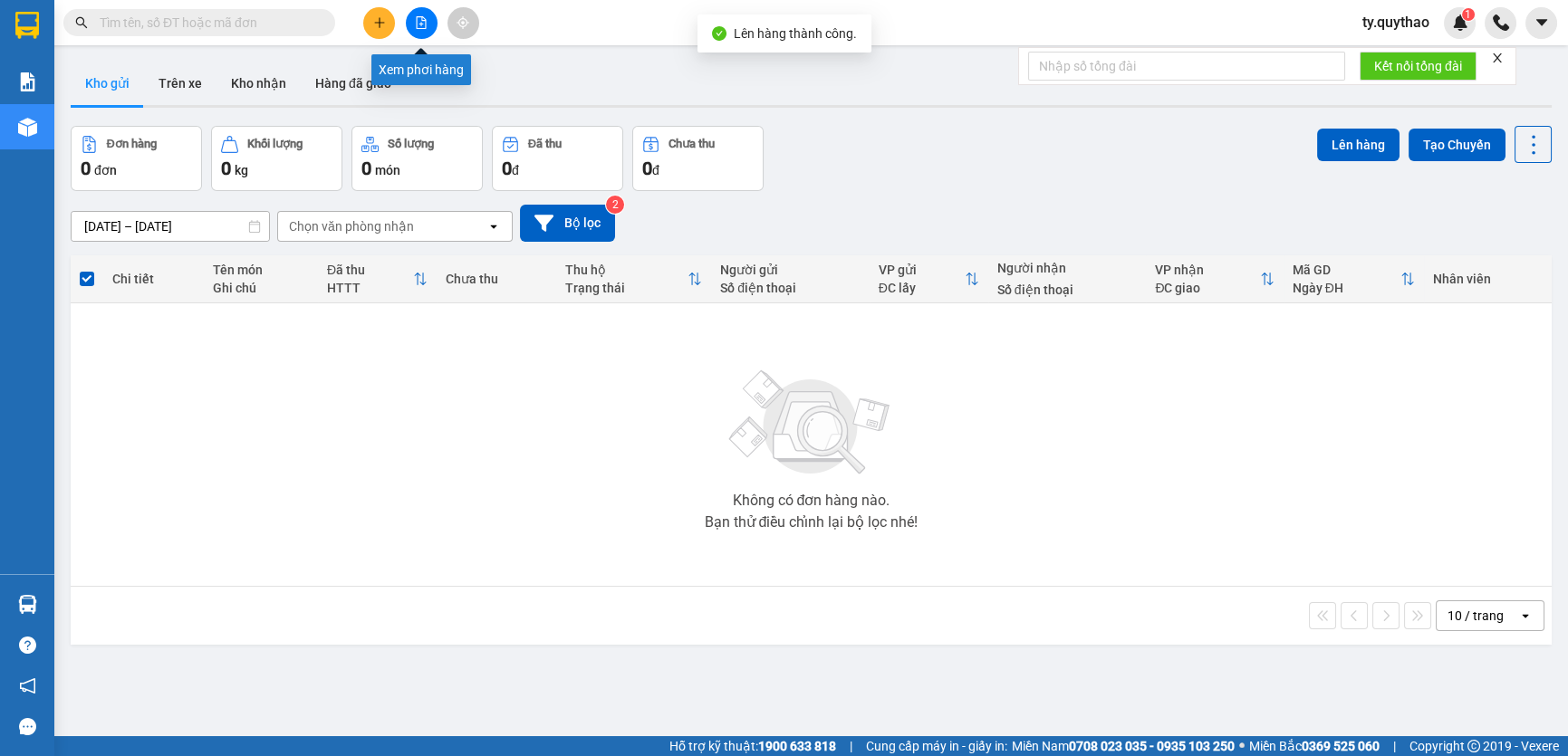
click at [416, 21] on icon "file-add" at bounding box center [421, 22] width 13 height 13
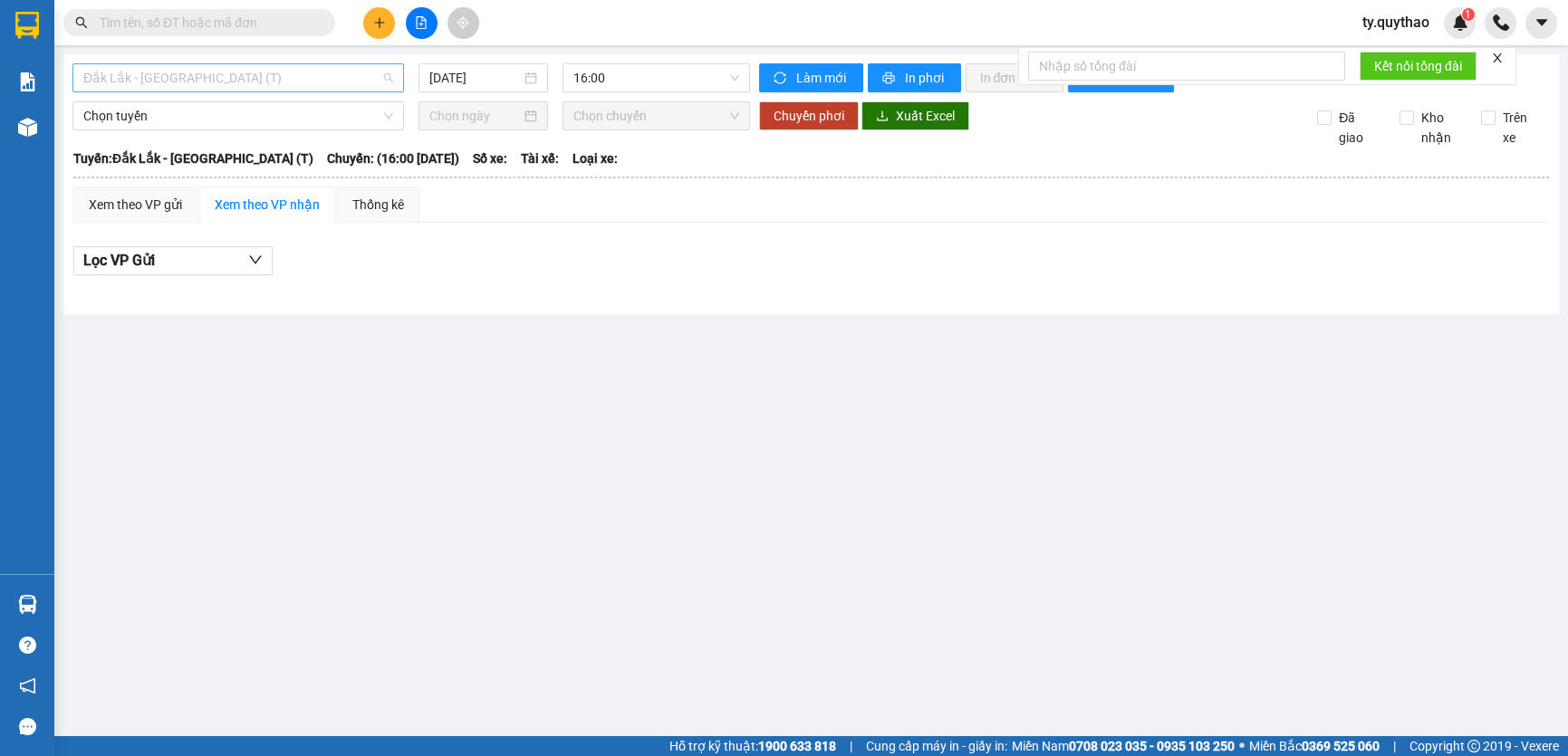
click at [252, 74] on span "Đắk Lắk - [GEOGRAPHIC_DATA] (T)" at bounding box center [237, 78] width 309 height 27
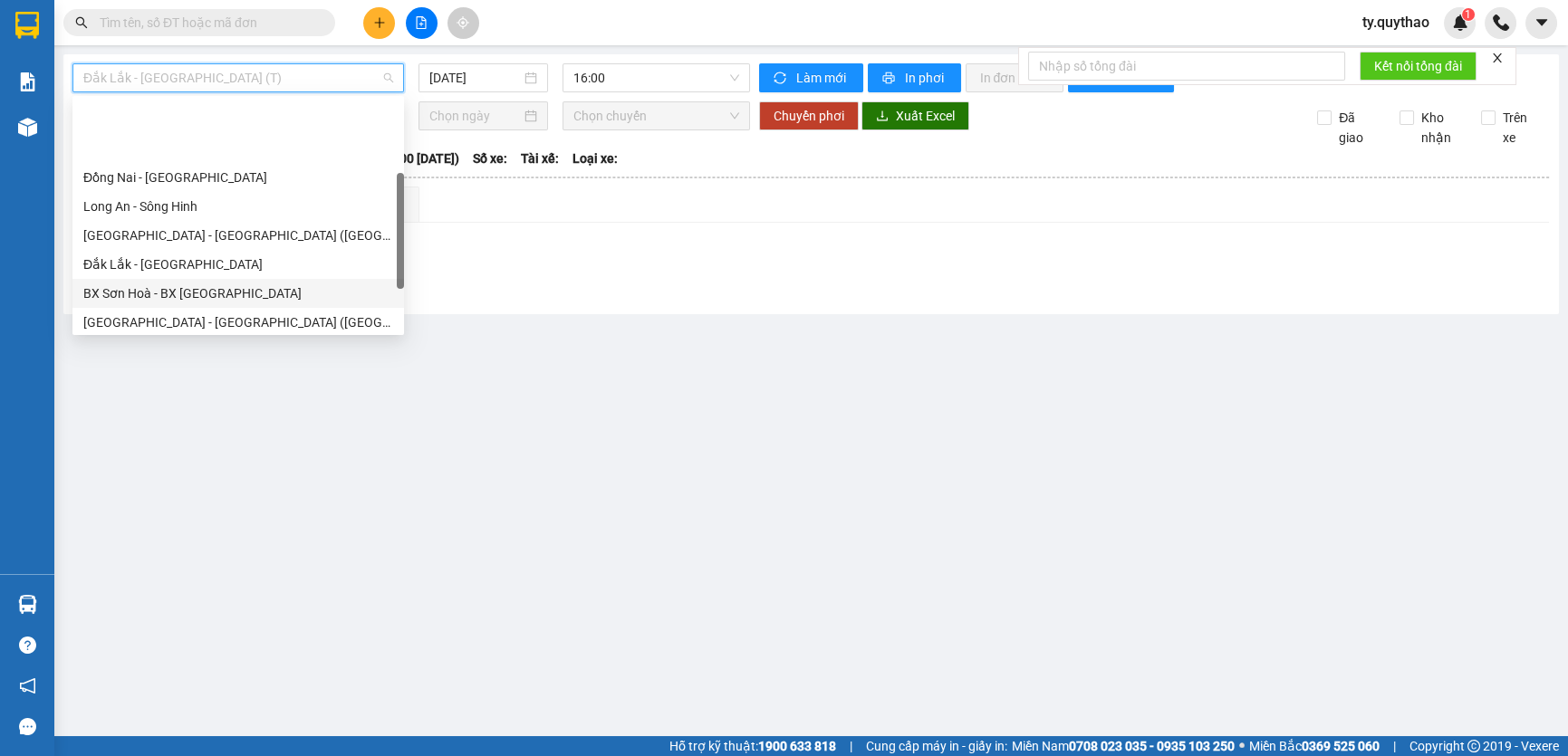
scroll to position [164, 0]
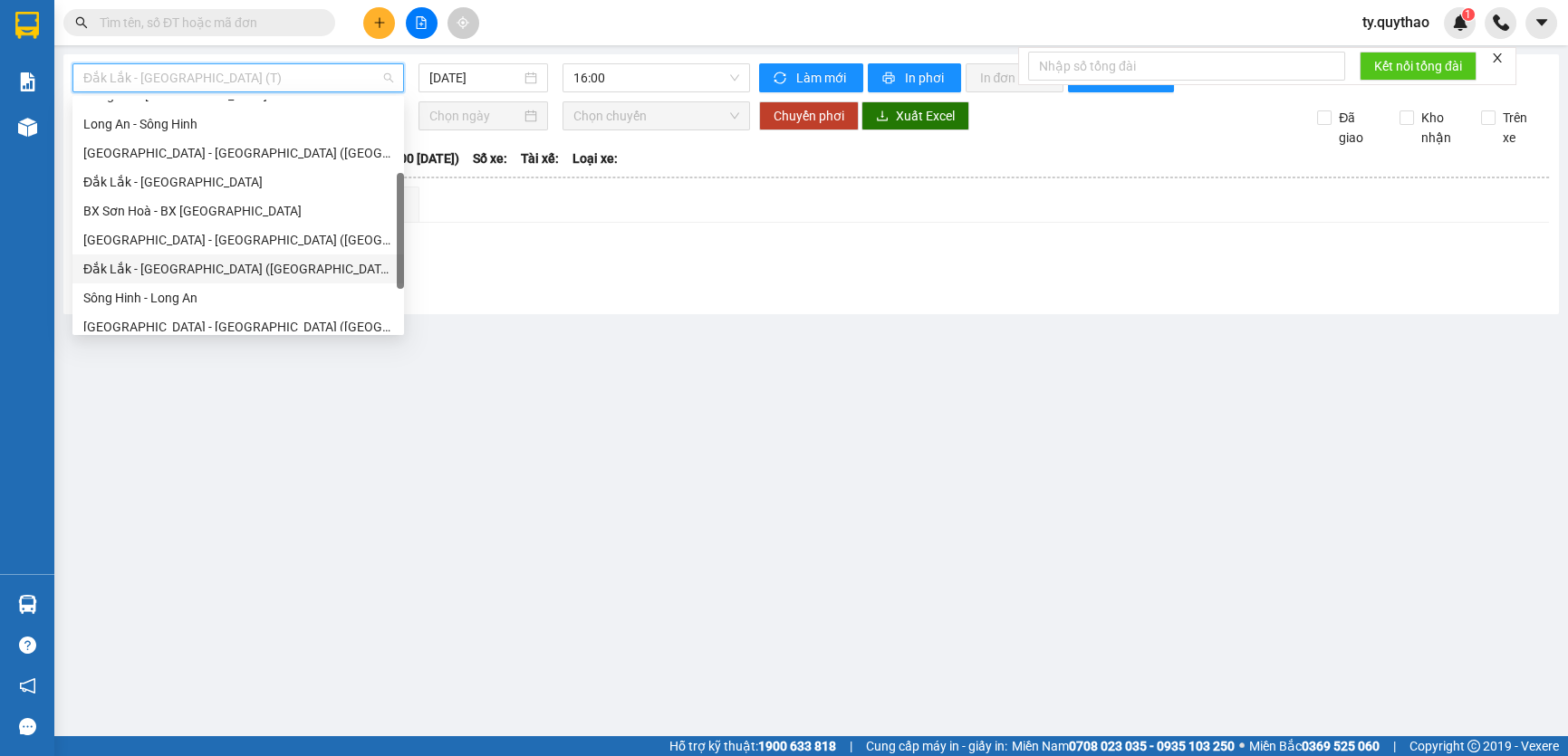
click at [262, 278] on div "Đắk Lắk - [GEOGRAPHIC_DATA] ([GEOGRAPHIC_DATA] mới)" at bounding box center [238, 268] width 332 height 29
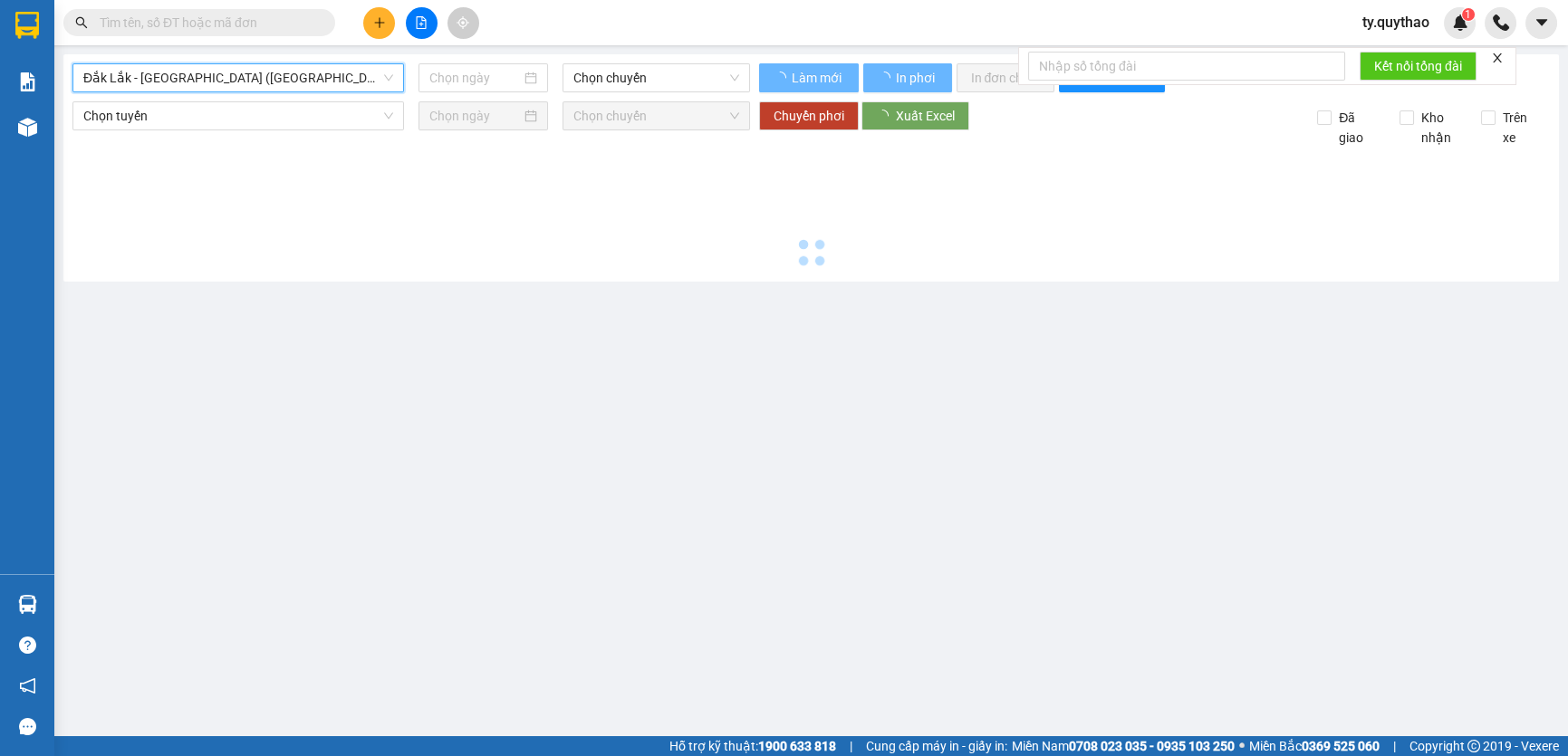
type input "[DATE]"
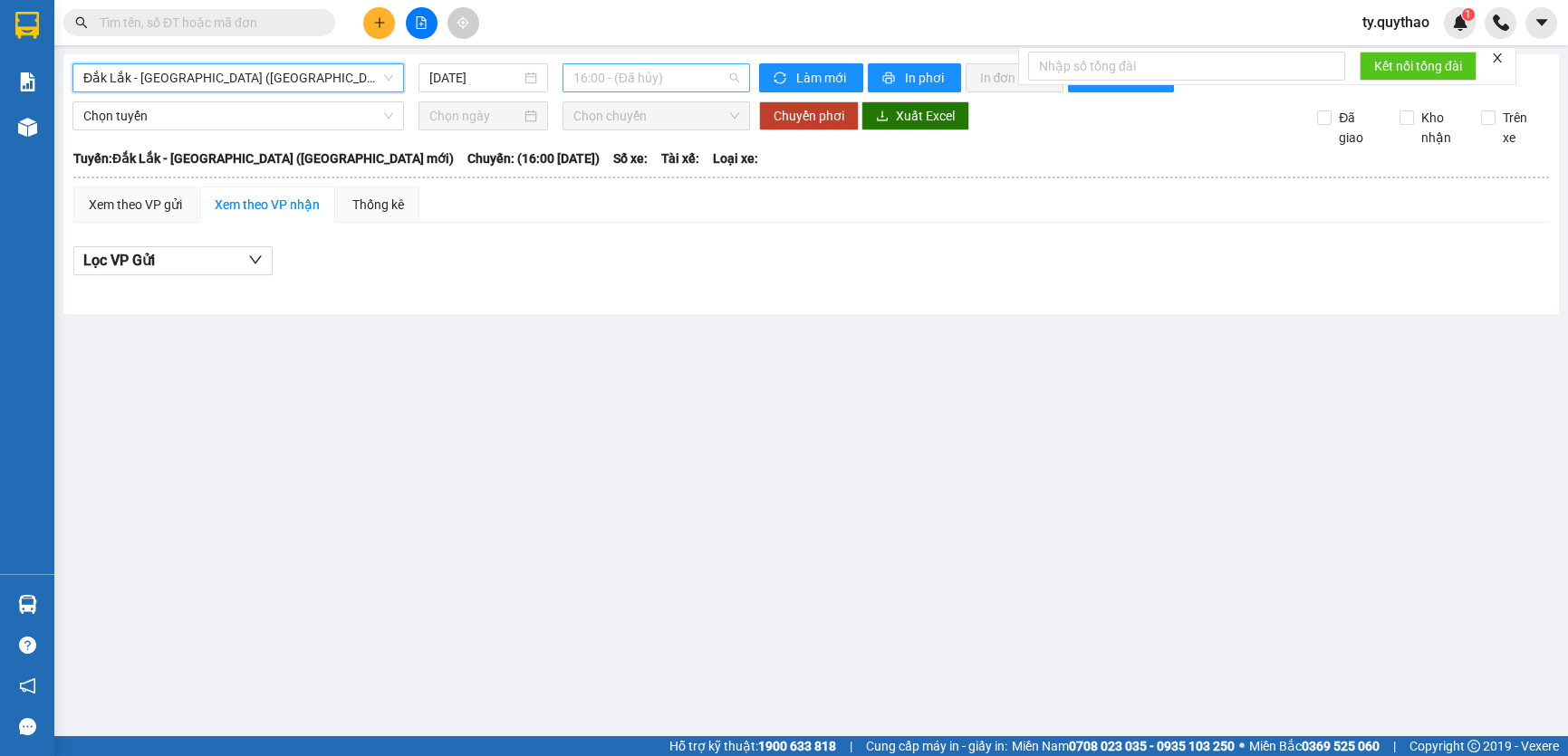
click at [669, 78] on span "16:00 - (Đã hủy)" at bounding box center [655, 78] width 165 height 27
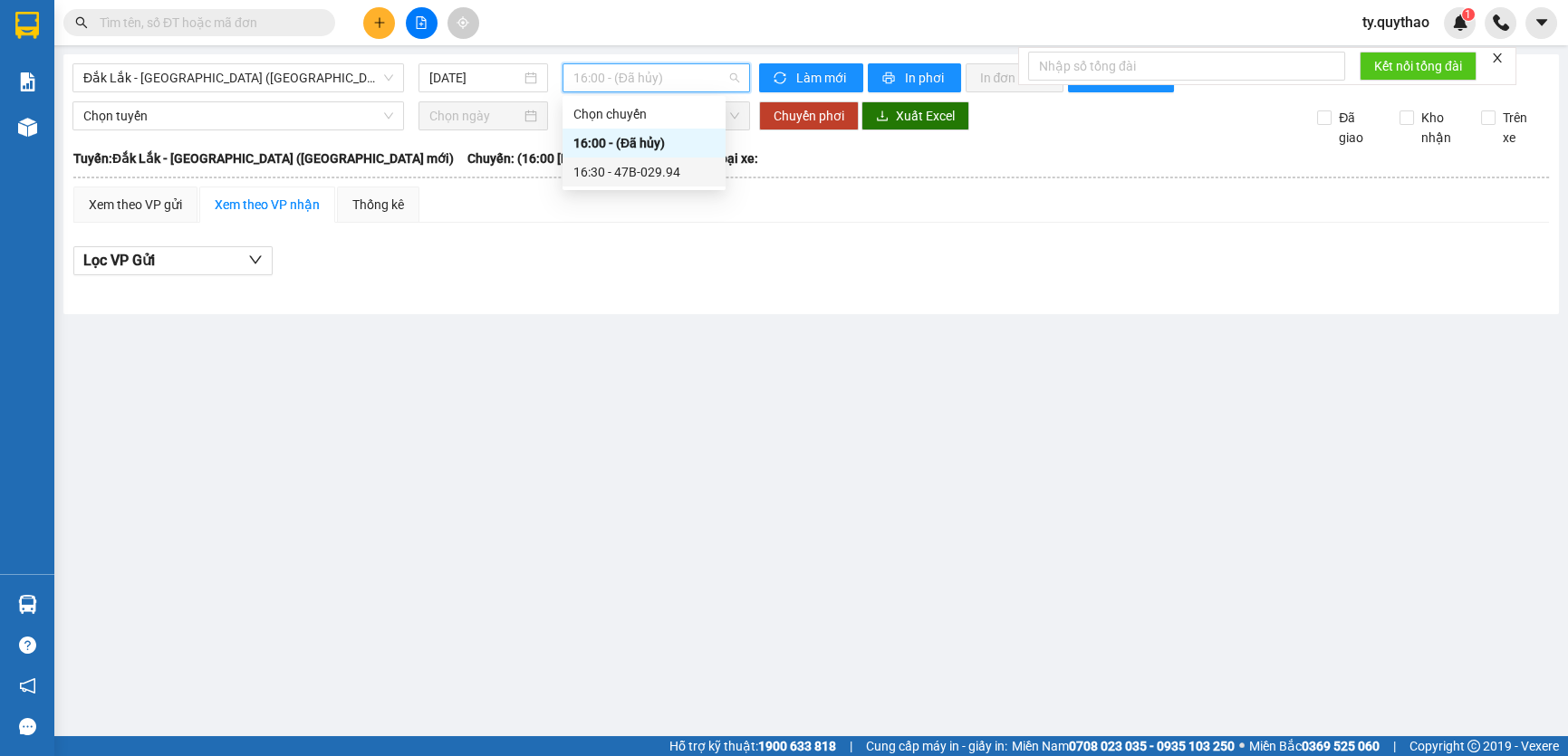
click at [659, 185] on div "16:30 - 47B-029.94" at bounding box center [644, 172] width 163 height 29
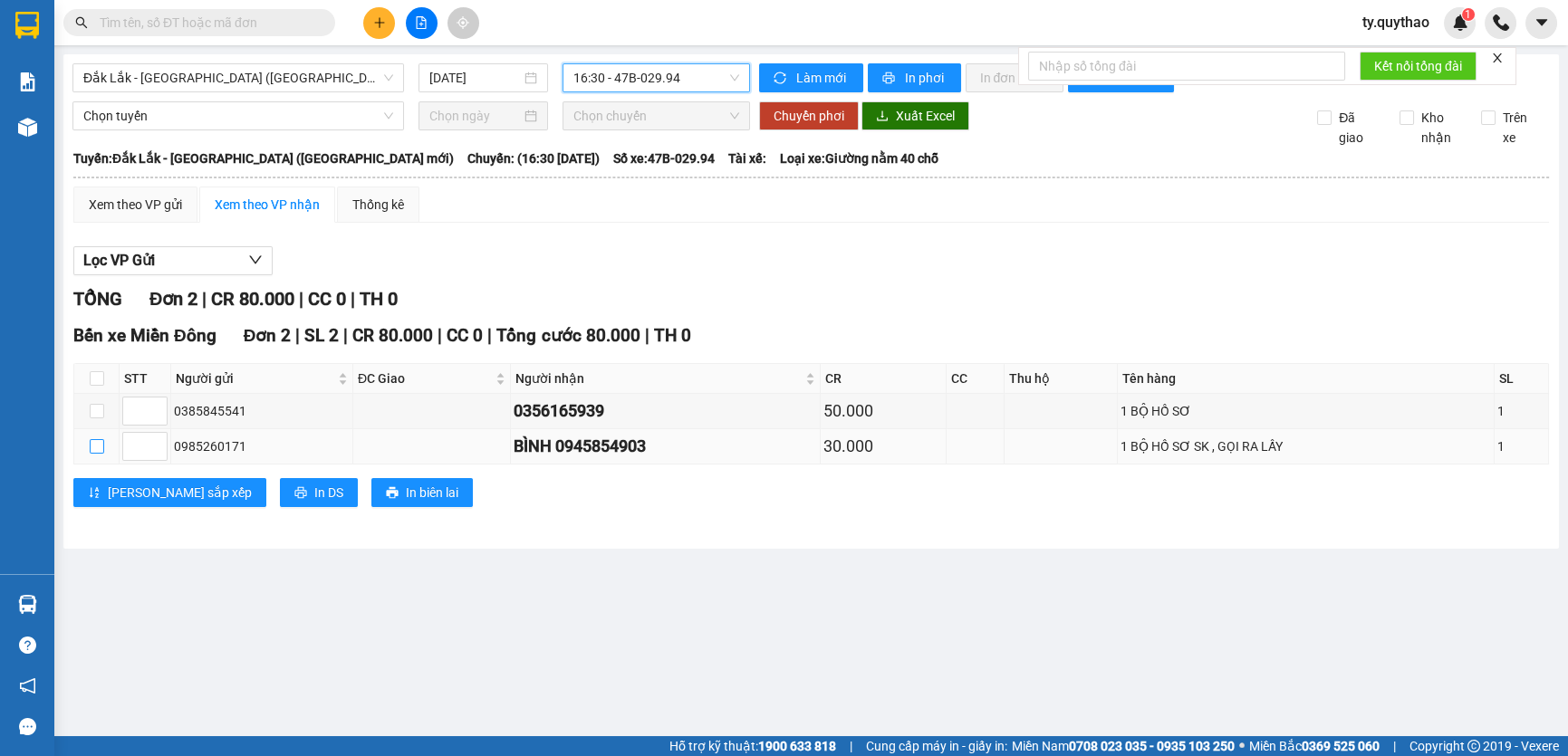
click at [92, 443] on input "checkbox" at bounding box center [97, 447] width 15 height 15
checkbox input "true"
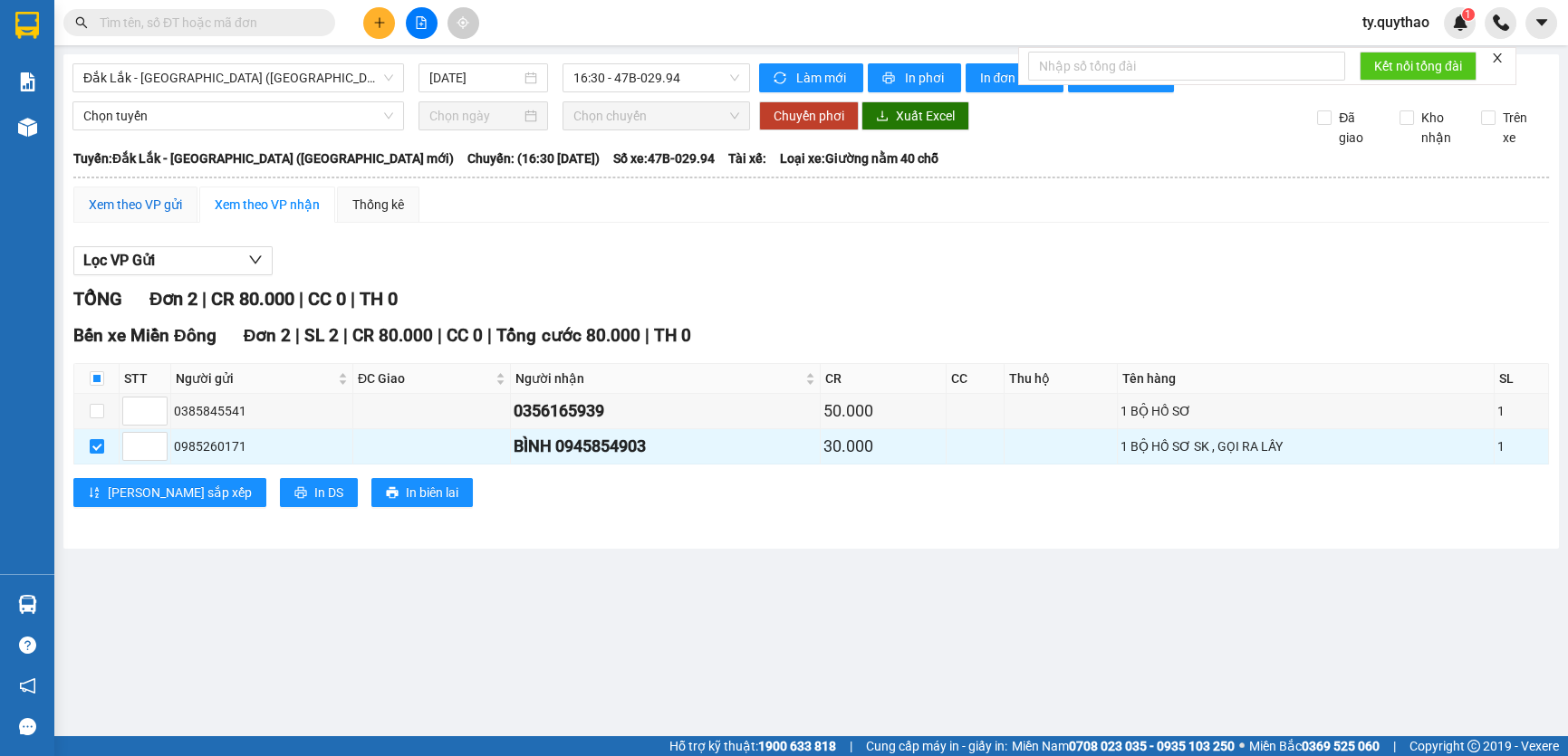
click at [164, 207] on div "Xem theo VP gửi" at bounding box center [135, 204] width 93 height 20
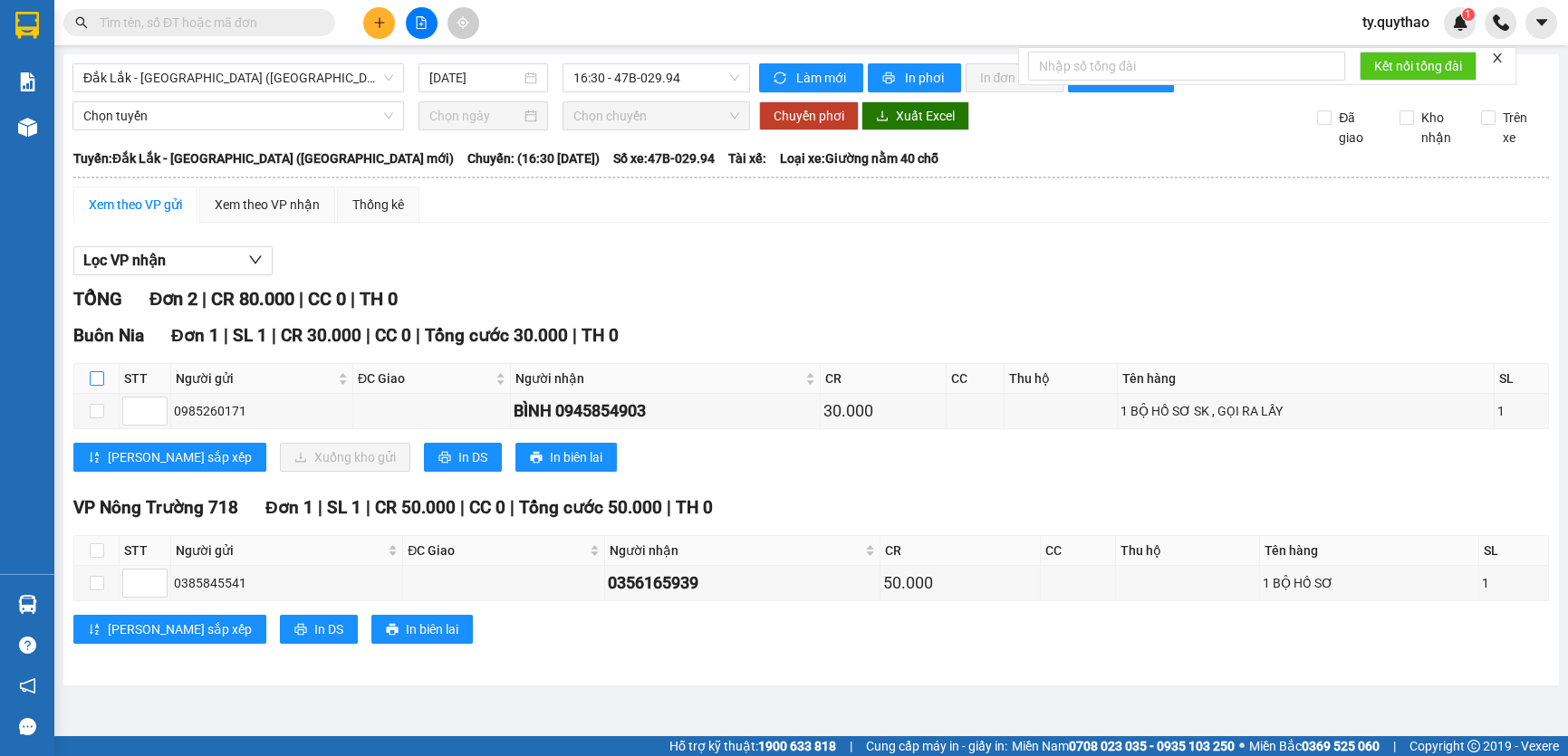
click at [98, 378] on input "checkbox" at bounding box center [97, 378] width 15 height 15
checkbox input "true"
